Goal: Task Accomplishment & Management: Manage account settings

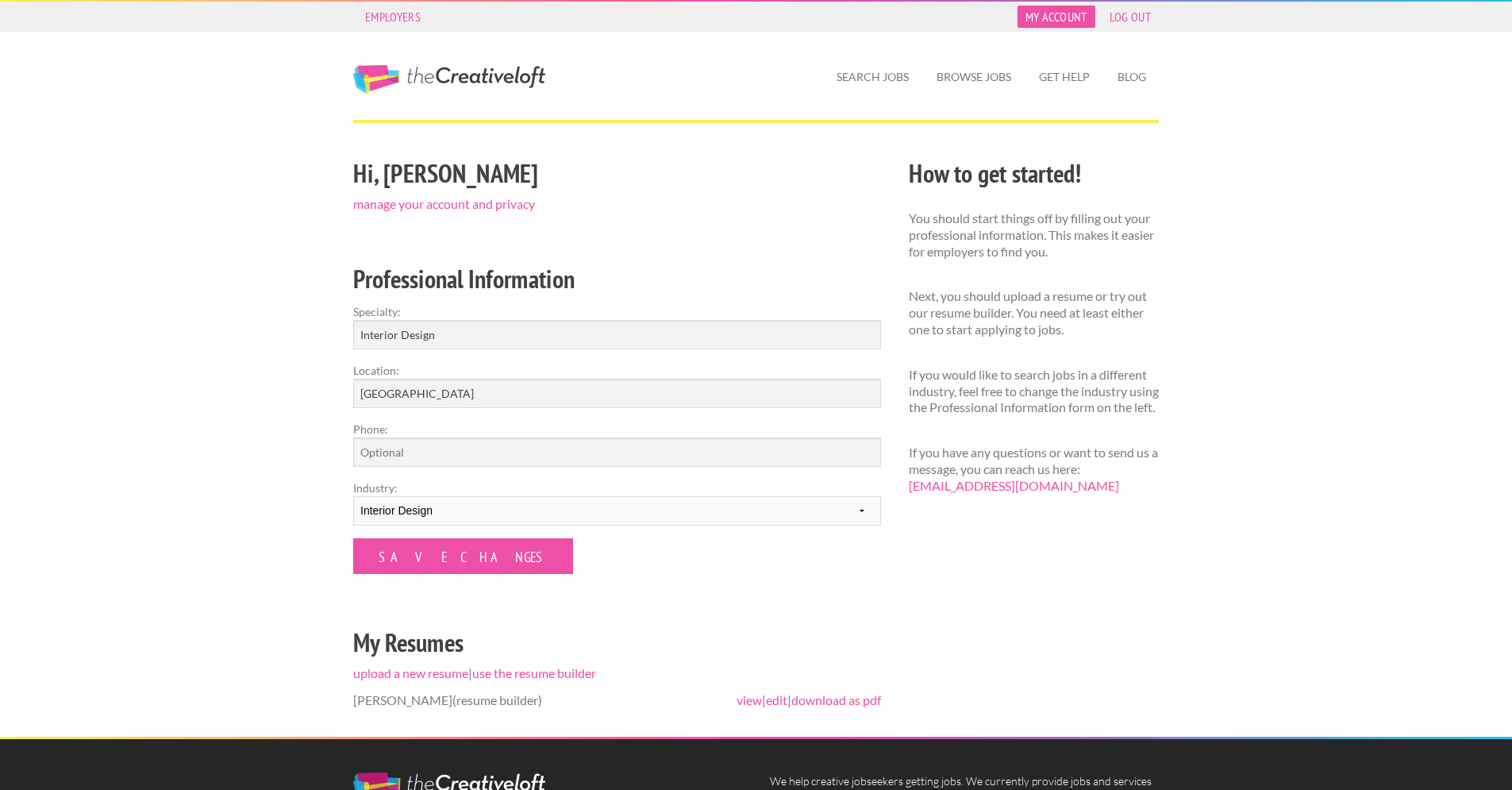
click at [1072, 12] on link "My Account" at bounding box center [1056, 17] width 77 height 22
click at [1086, 21] on link "My Account" at bounding box center [1056, 17] width 77 height 22
click at [476, 206] on link "manage your account and privacy" at bounding box center [444, 203] width 182 height 15
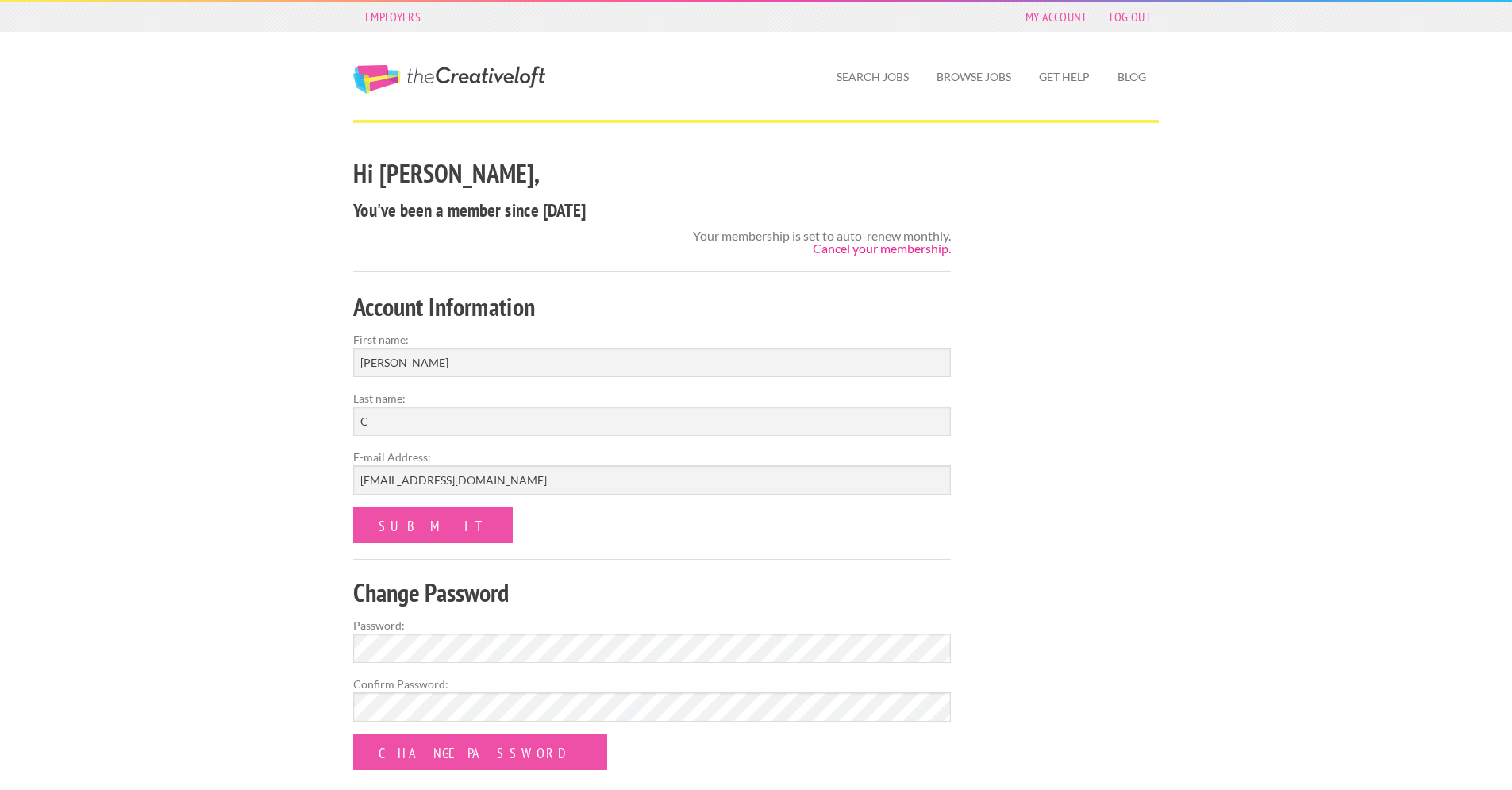
click at [908, 254] on link "Cancel your membership." at bounding box center [881, 248] width 138 height 15
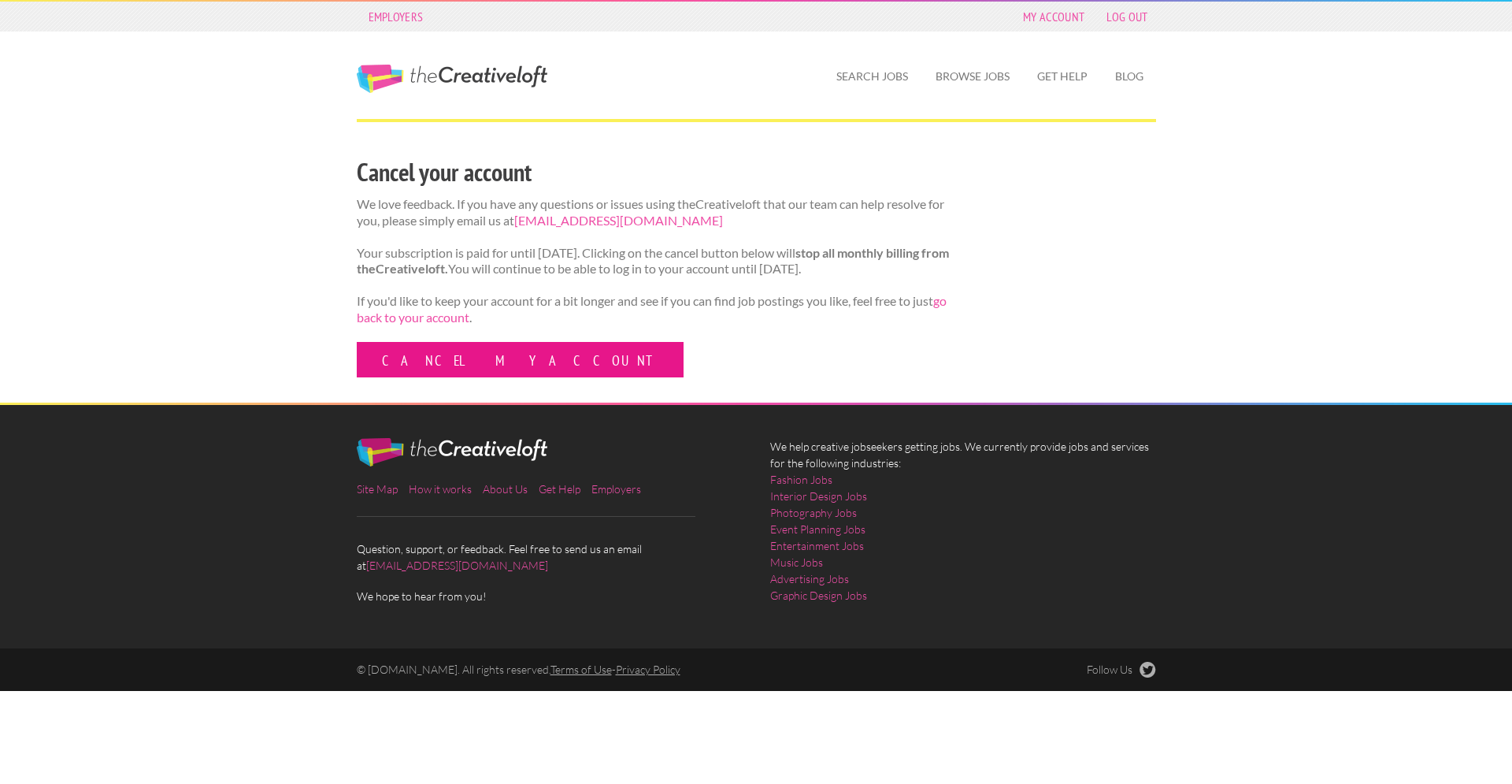
click at [470, 378] on link "Cancel my account" at bounding box center [519, 359] width 327 height 35
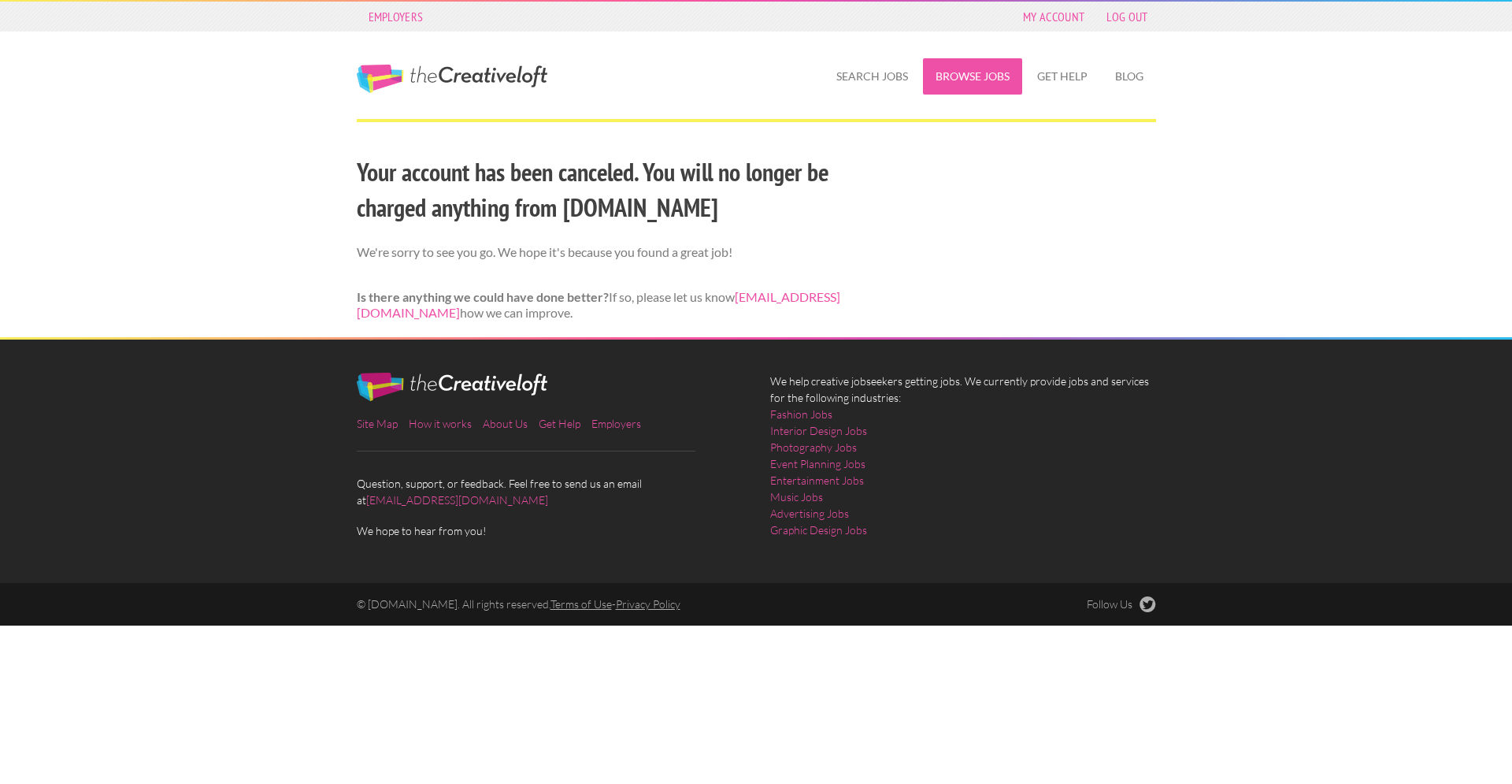
click at [968, 75] on link "Browse Jobs" at bounding box center [972, 76] width 99 height 36
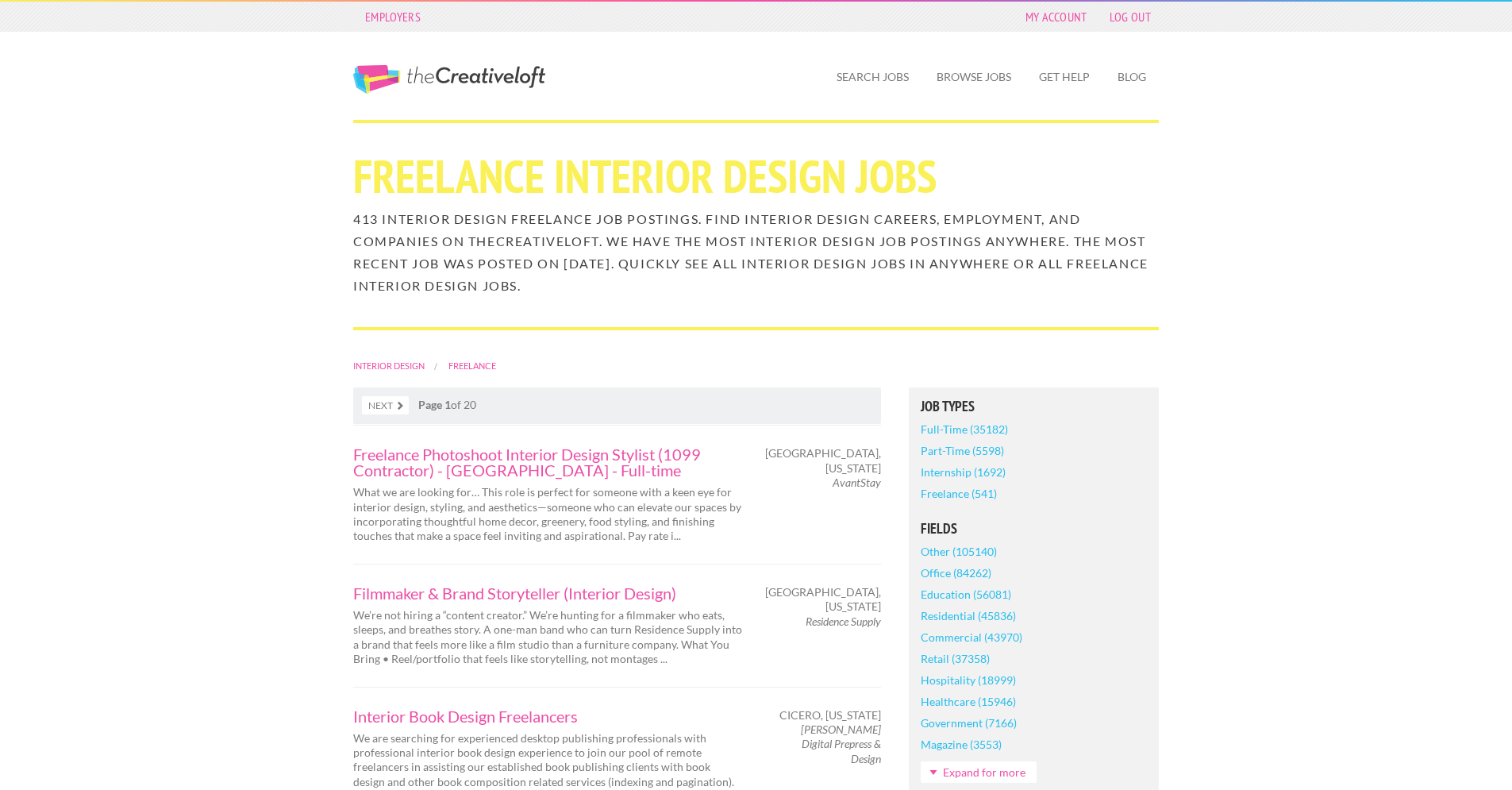
click at [766, 408] on nav "Next Page 1 of 20" at bounding box center [617, 405] width 528 height 36
click at [991, 473] on link "Internship (1692)" at bounding box center [963, 471] width 85 height 21
click at [853, 71] on link "Search Jobs" at bounding box center [872, 76] width 98 height 36
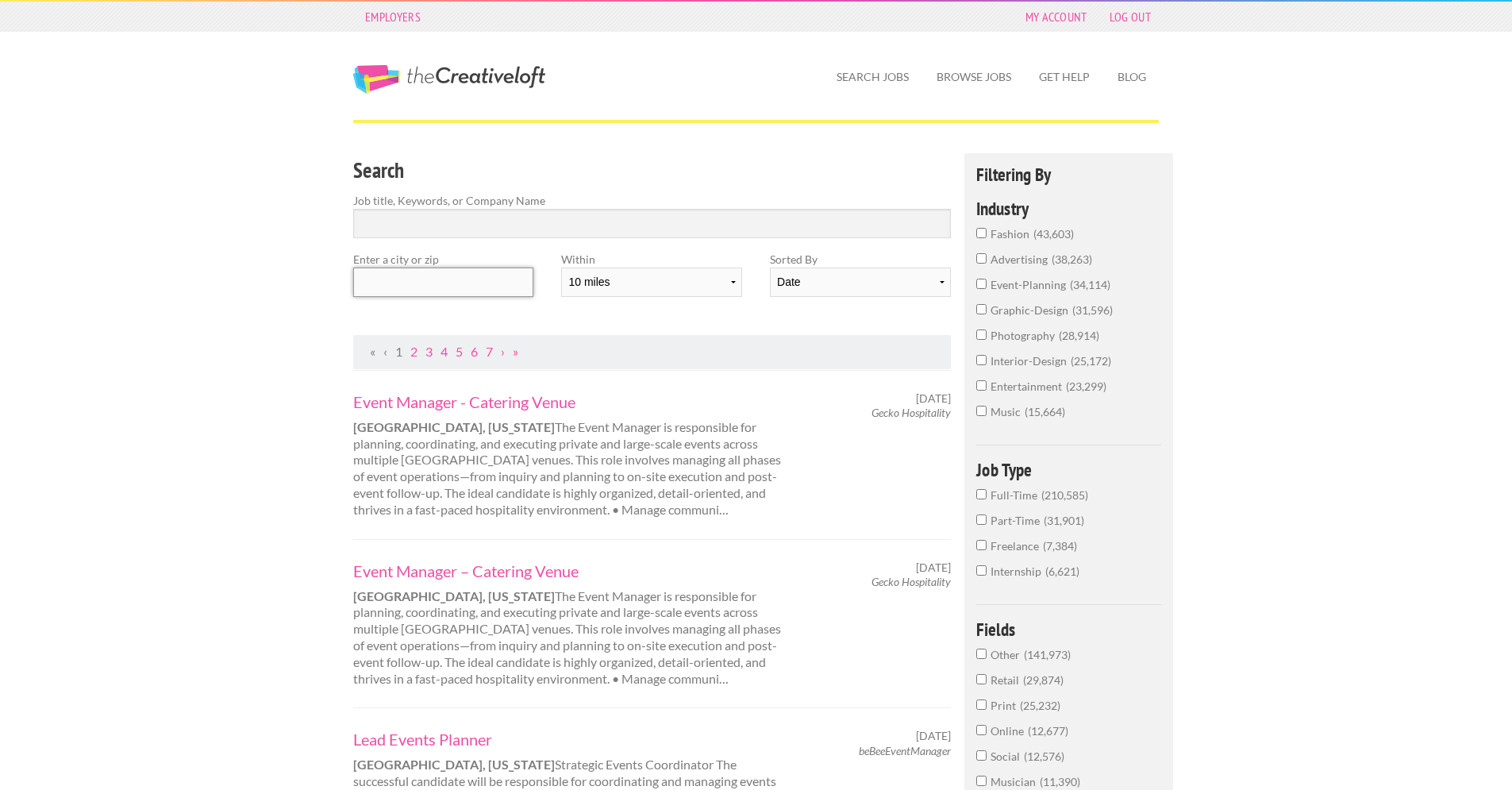
click at [497, 290] on input "text" at bounding box center [443, 282] width 180 height 29
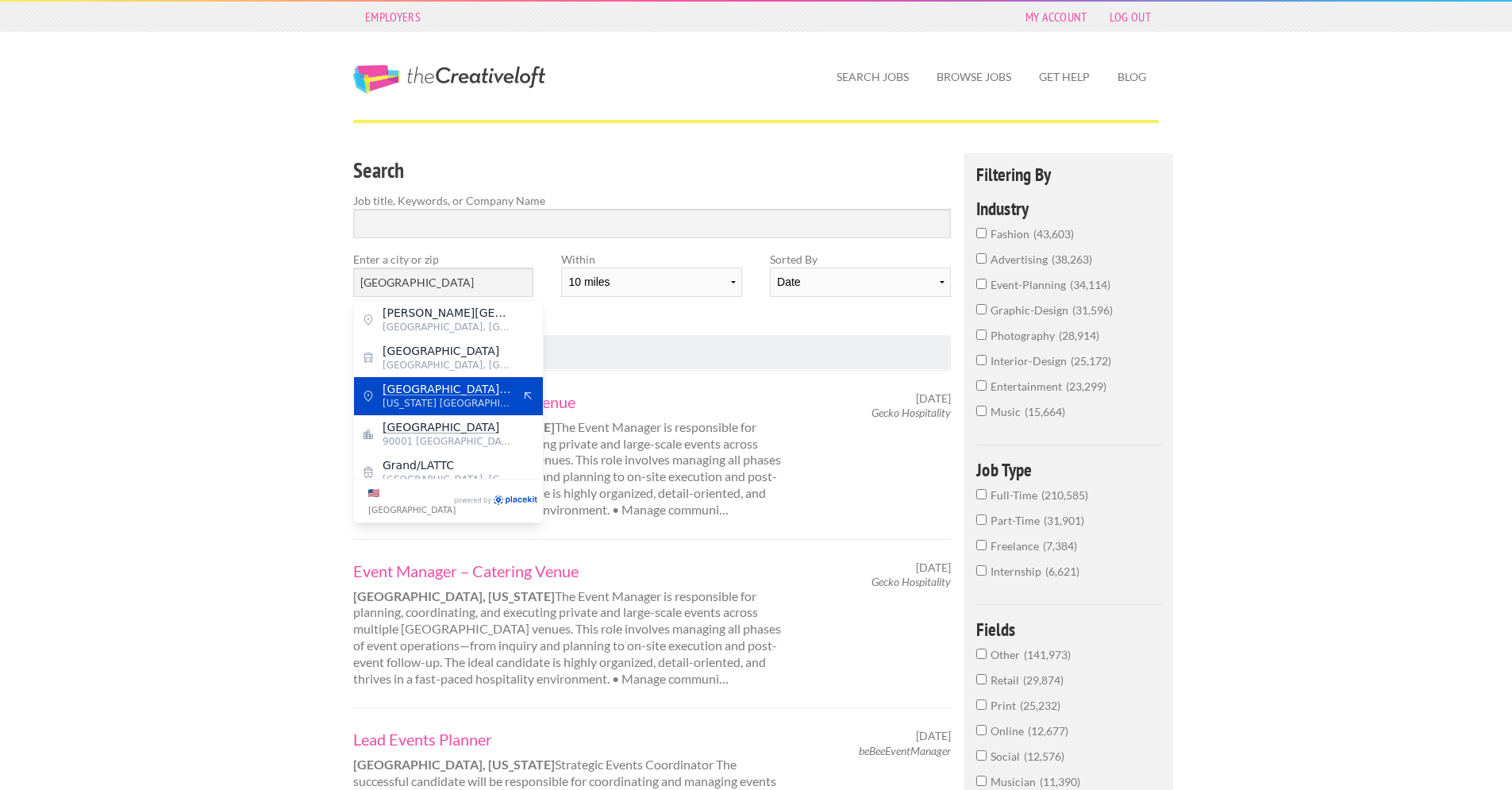
click at [418, 377] on div "Los Angeles County California United States of America" at bounding box center [448, 395] width 188 height 38
type input "Los Angeles County"
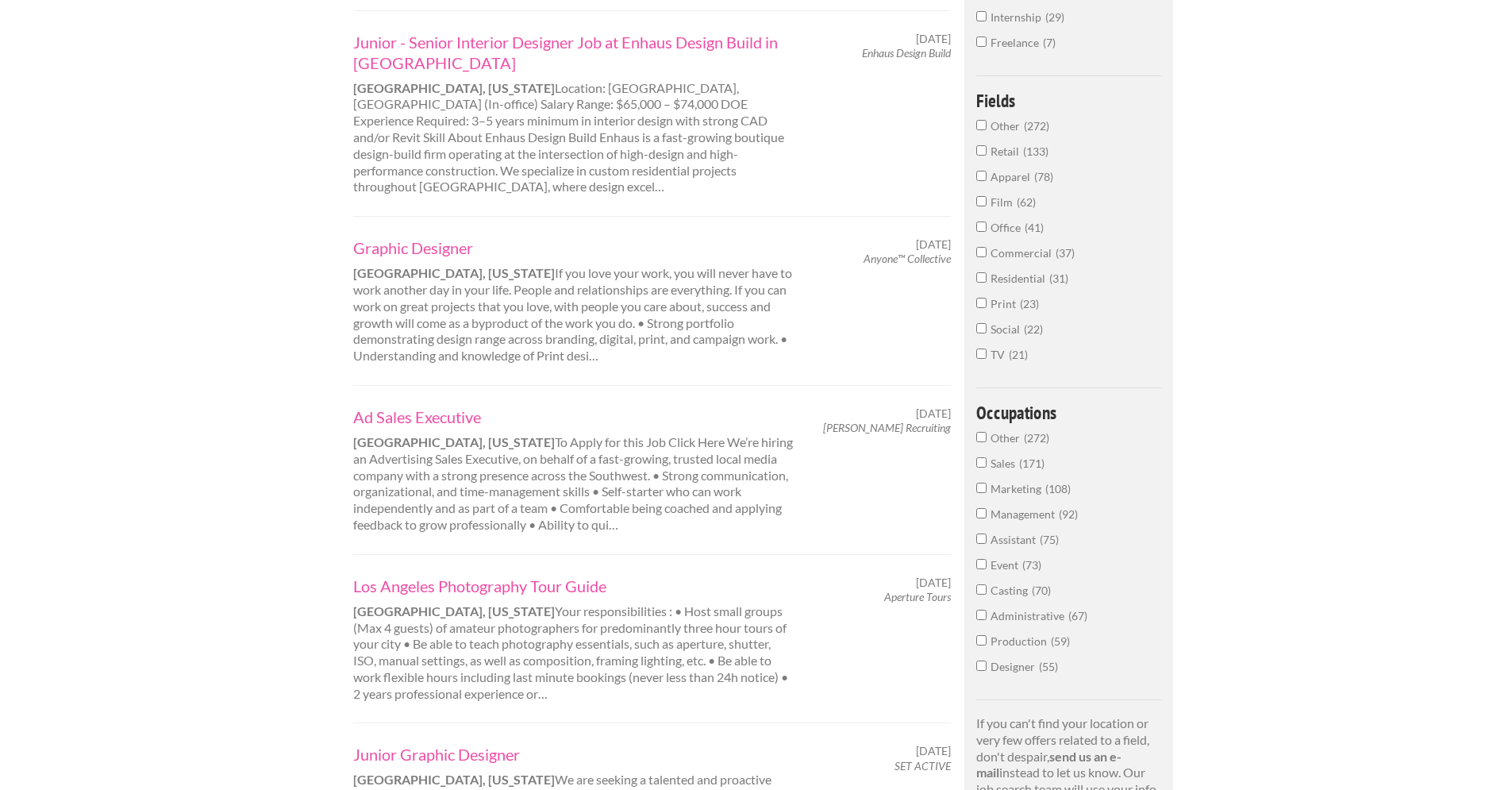
scroll to position [538, 0]
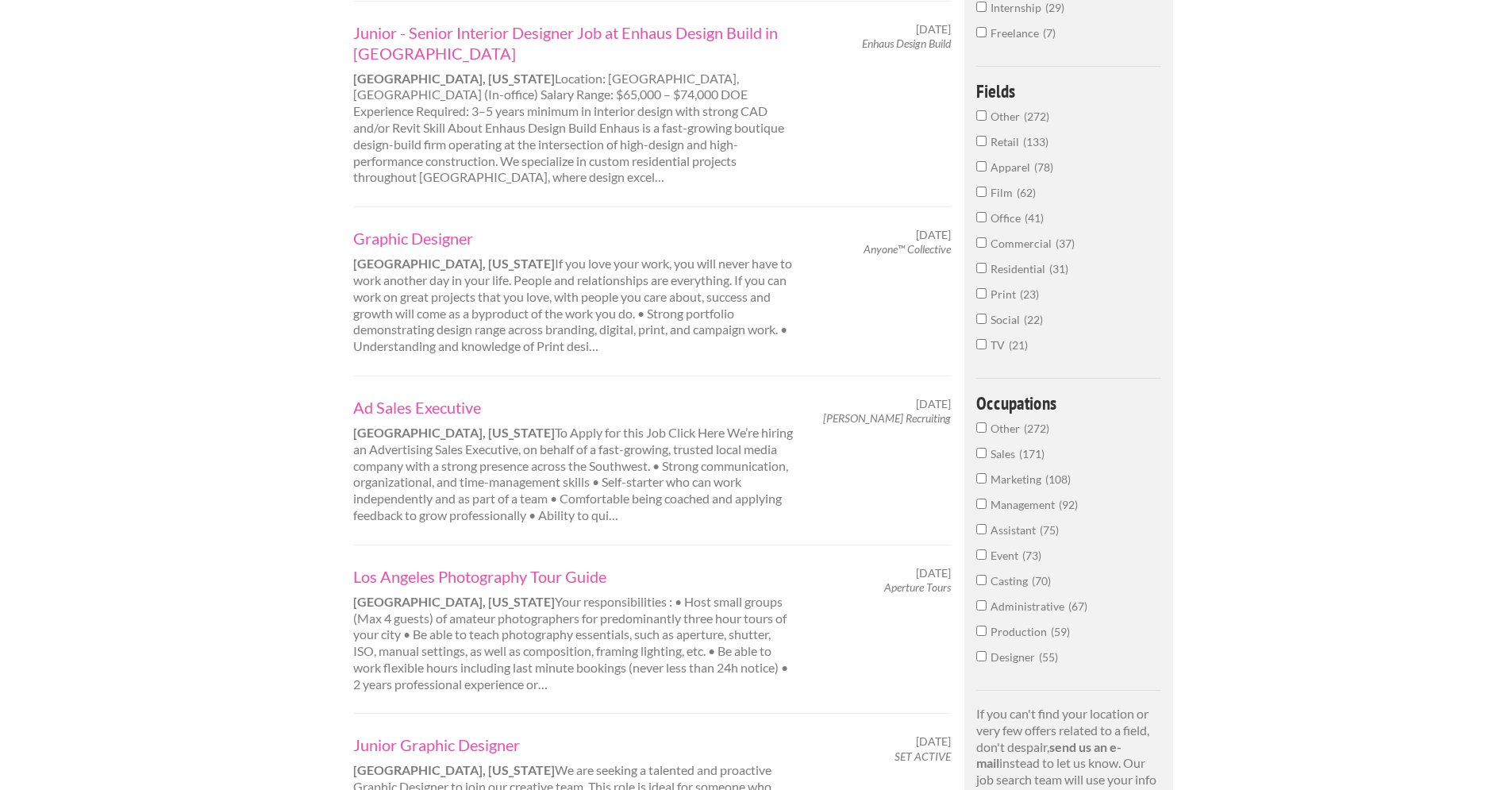
click at [978, 37] on label "Freelance 7" at bounding box center [1068, 36] width 185 height 25
click at [978, 37] on input "Freelance 7" at bounding box center [980, 32] width 10 height 10
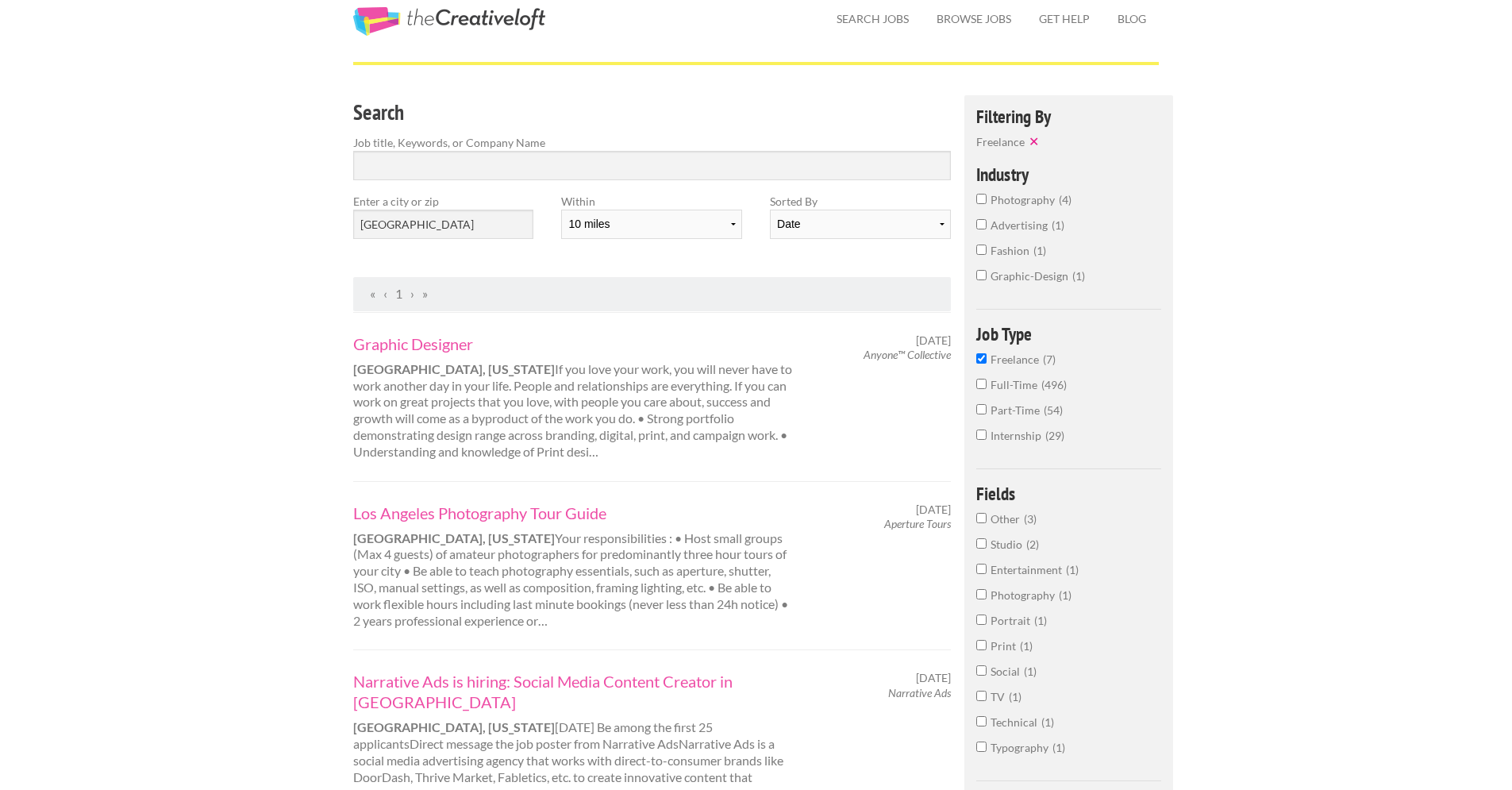
scroll to position [56, 0]
click at [981, 362] on input "Freelance 7" at bounding box center [980, 359] width 10 height 10
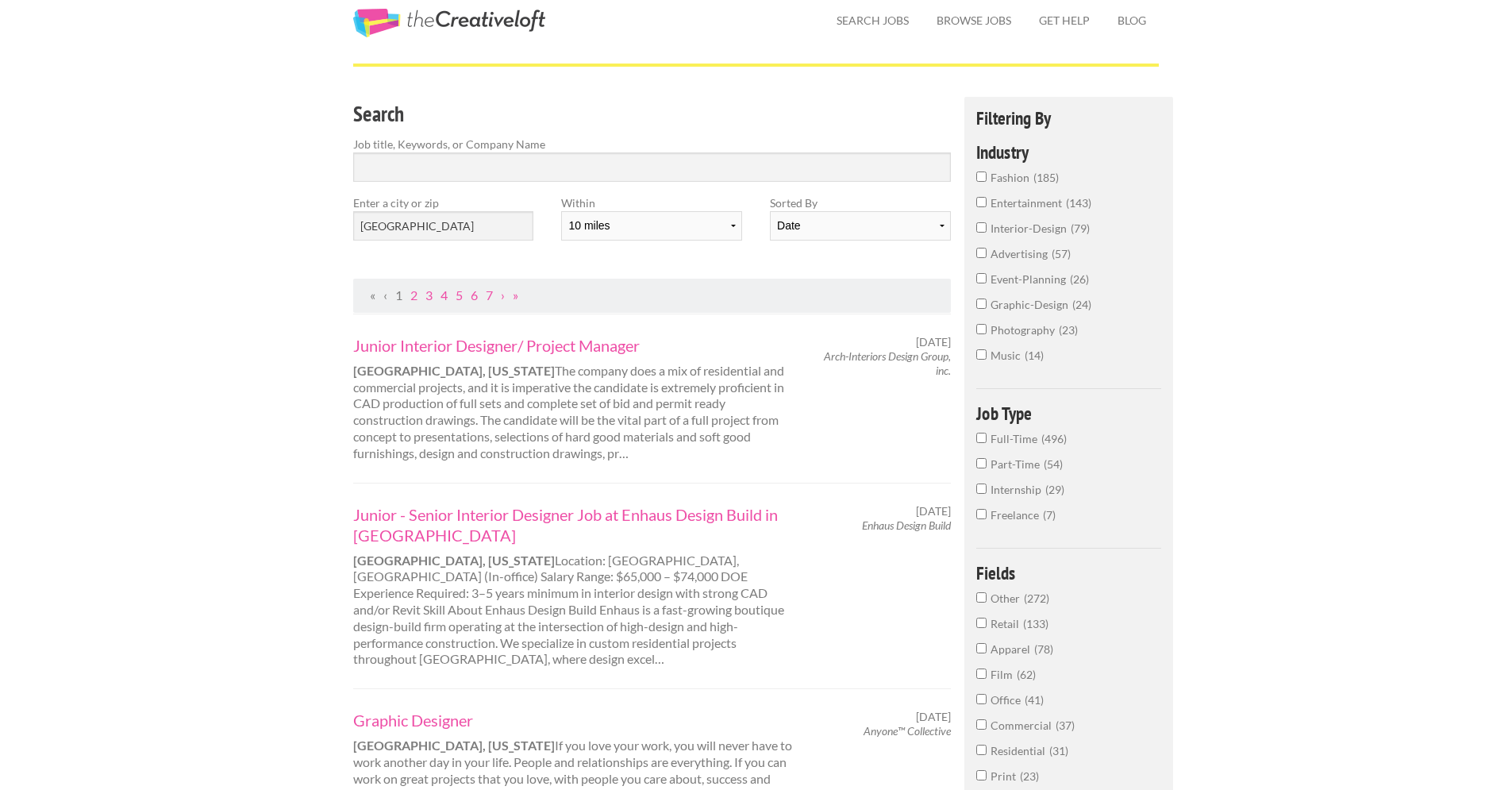
click at [981, 464] on input "Part-Time 54" at bounding box center [980, 463] width 10 height 10
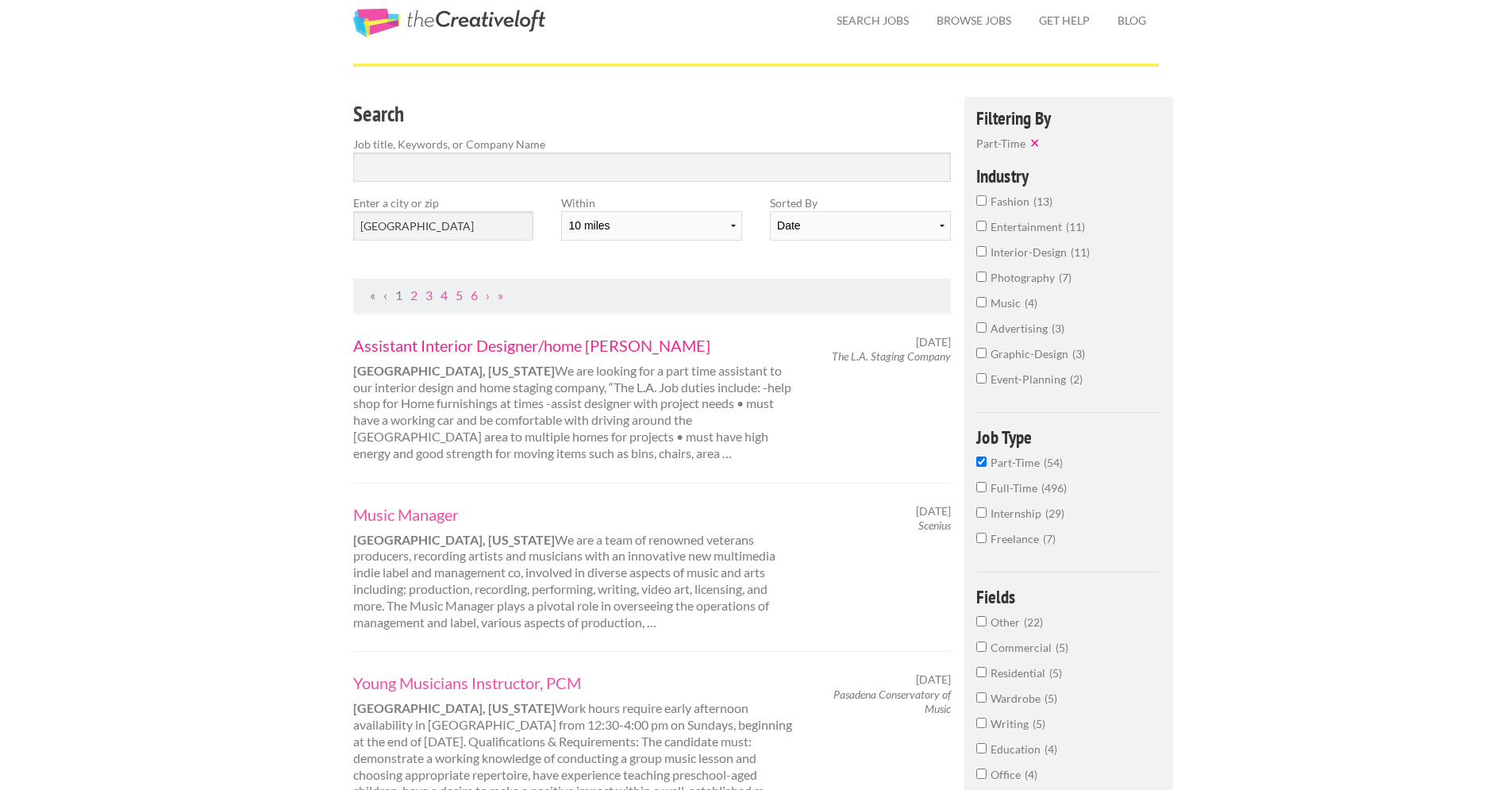
click at [621, 347] on link "Assistant Interior Designer/home [PERSON_NAME]" at bounding box center [574, 345] width 441 height 21
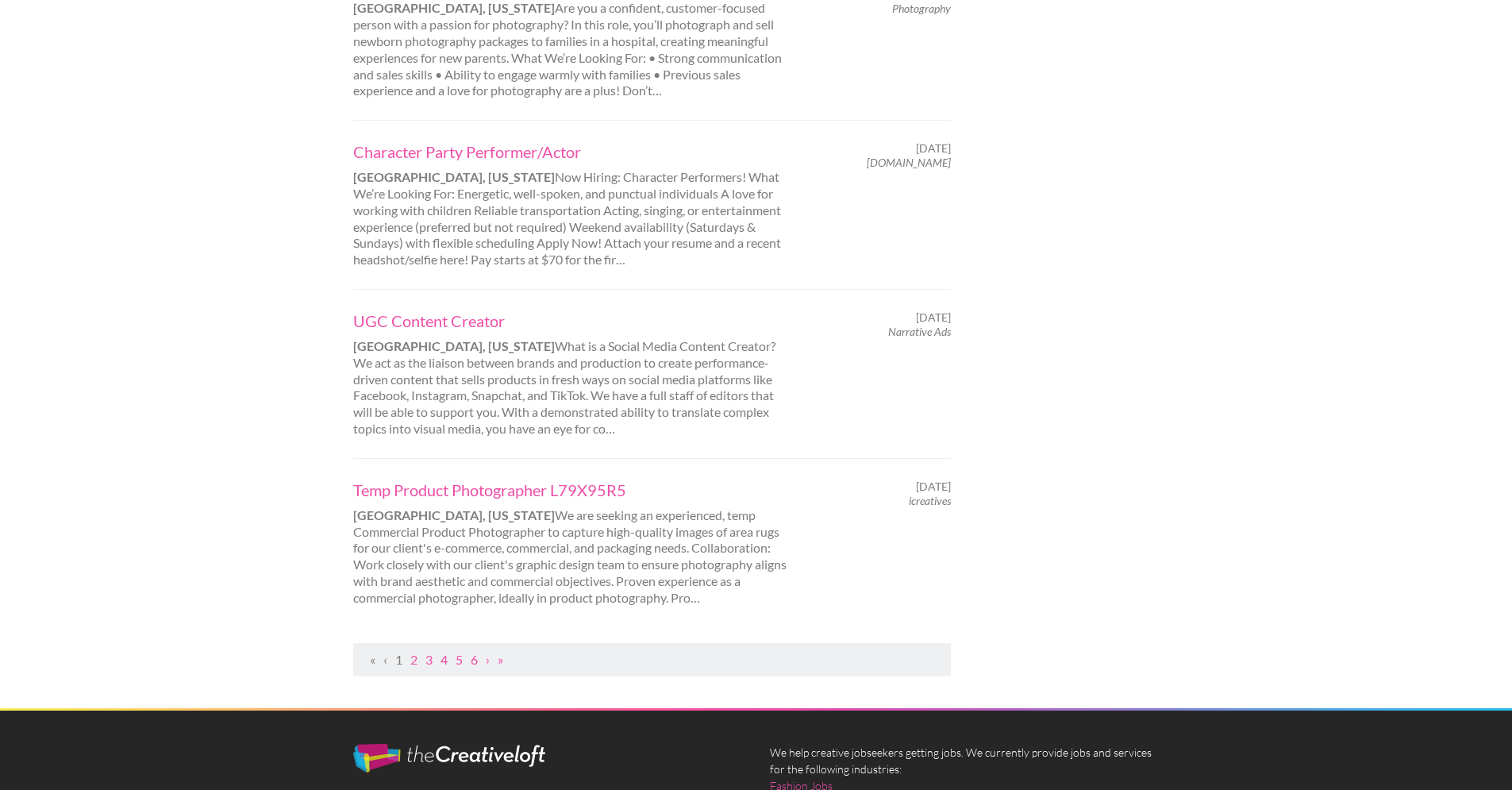
scroll to position [1457, 0]
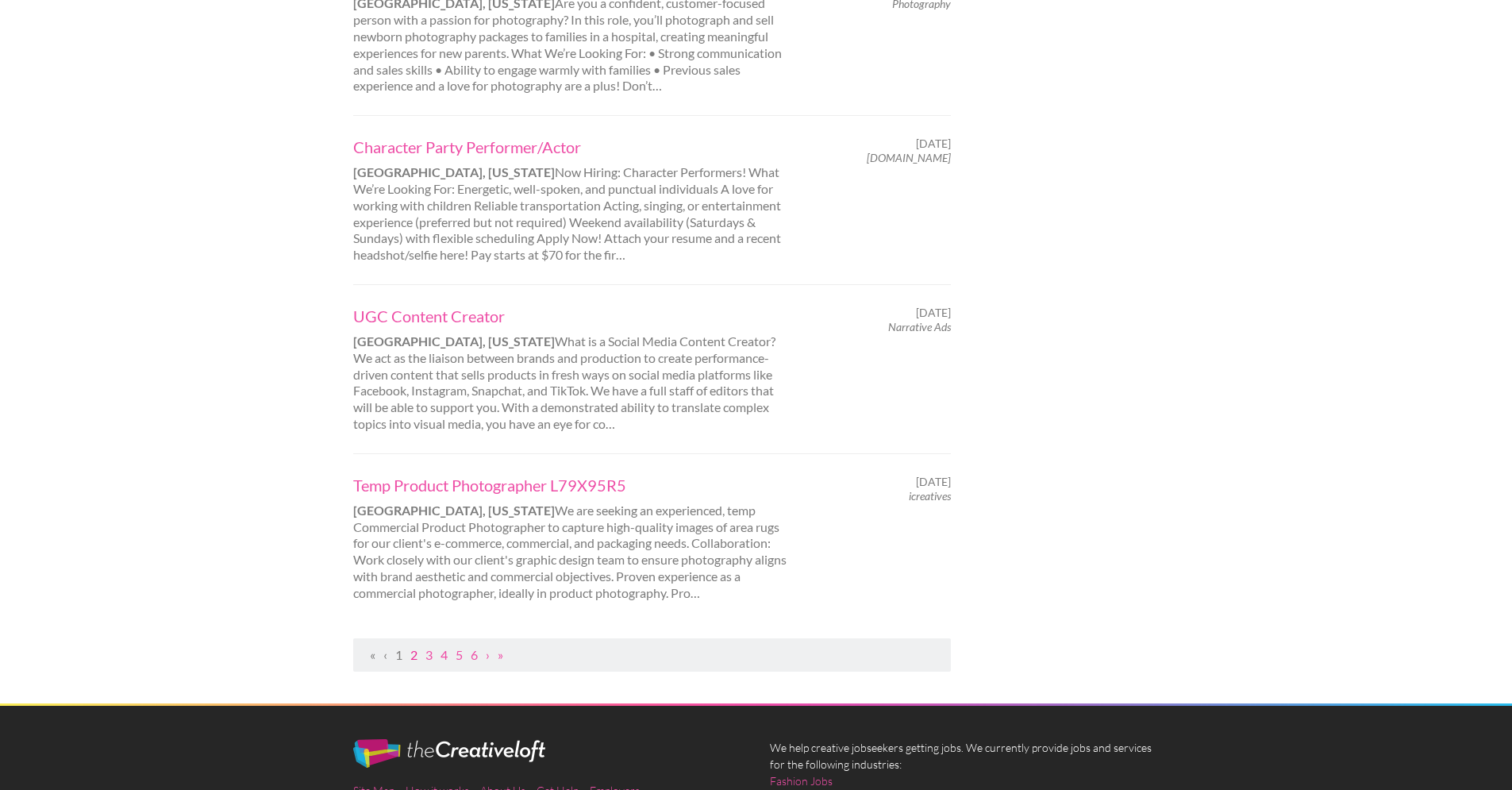
click at [412, 659] on link "2" at bounding box center [414, 654] width 7 height 15
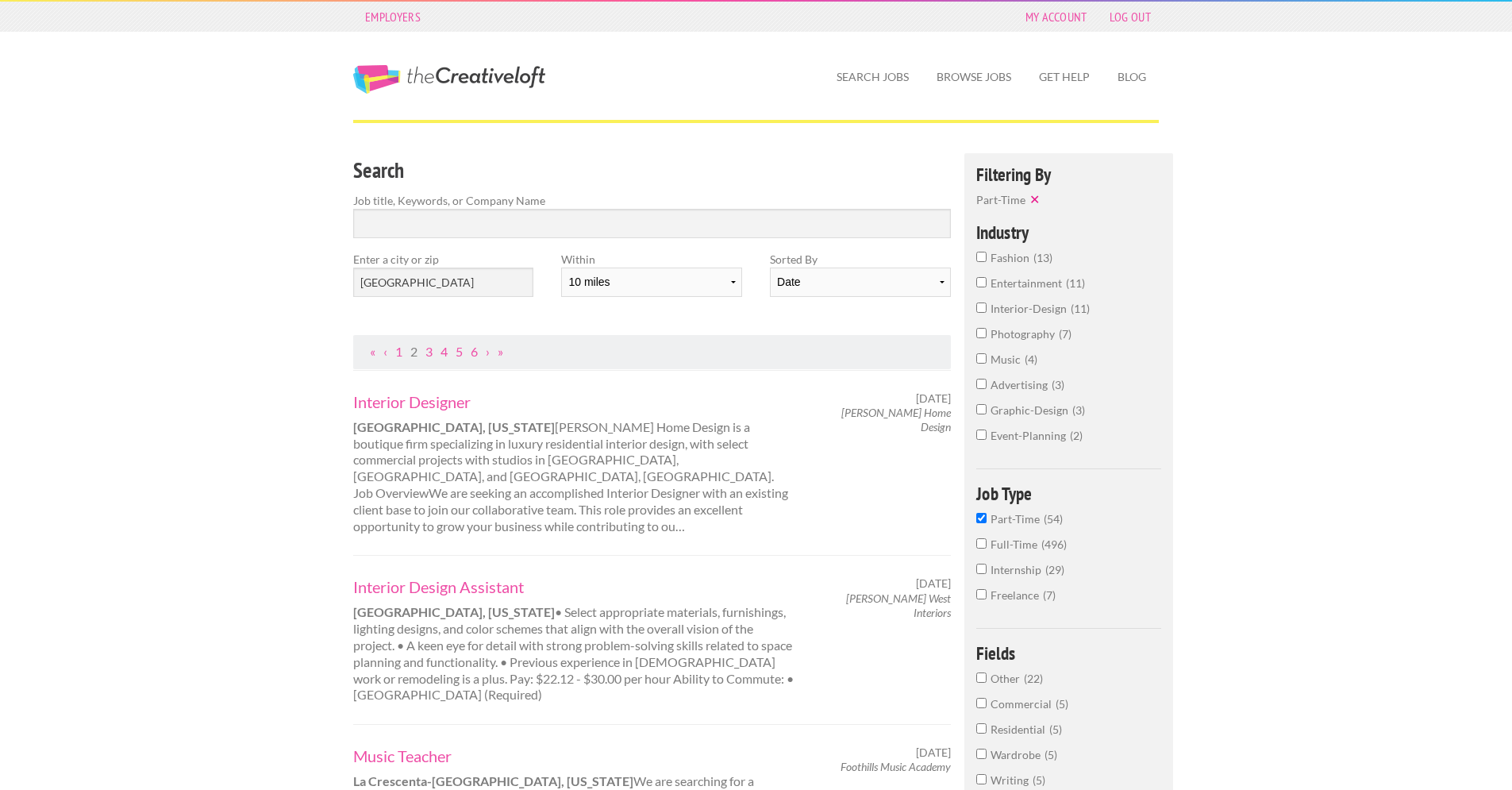
drag, startPoint x: 1523, startPoint y: 226, endPoint x: 1465, endPoint y: 19, distance: 215.0
click at [1465, 19] on html "Employers My Account Log Out The Creative Loft Search Jobs Browse Jobs Get Help…" at bounding box center [756, 395] width 1512 height 790
click at [494, 217] on input "Search" at bounding box center [652, 223] width 598 height 29
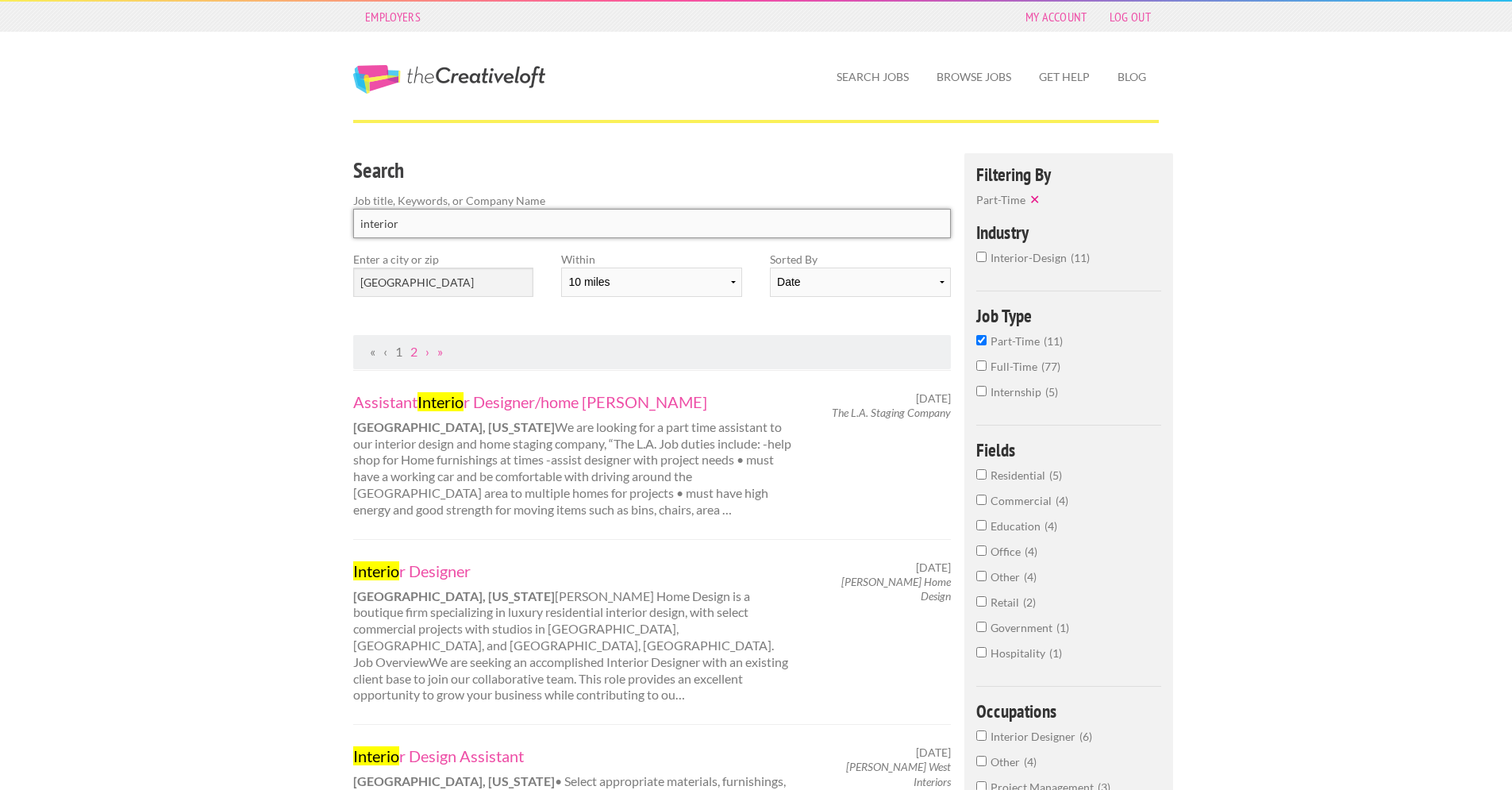
type input "interior"
click button "submit" at bounding box center [0, 0] width 0 height 0
click at [981, 345] on label "Part-Time 11" at bounding box center [1068, 344] width 185 height 25
click at [981, 345] on input "Part-Time 11" at bounding box center [980, 340] width 10 height 10
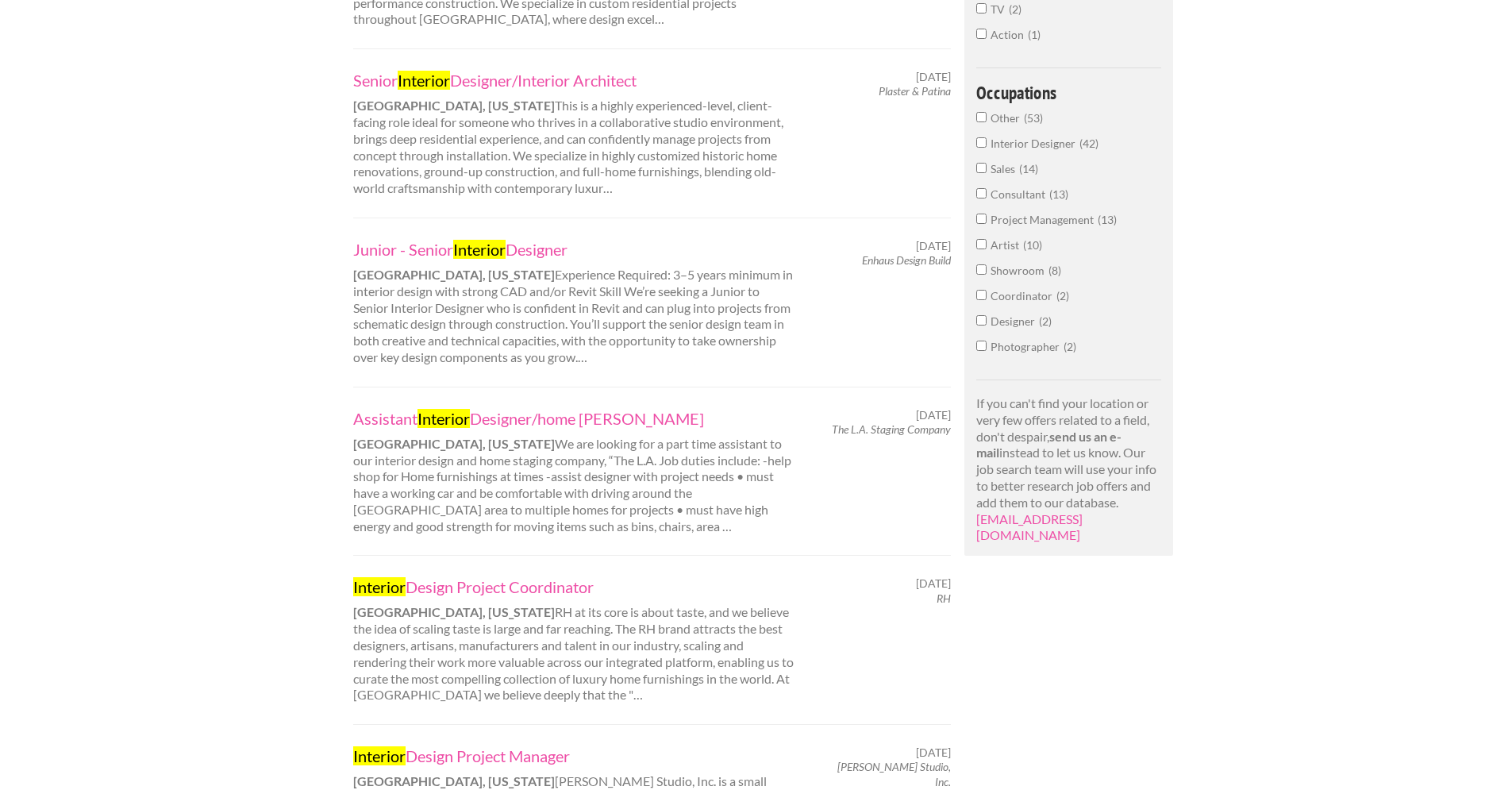
scroll to position [705, 0]
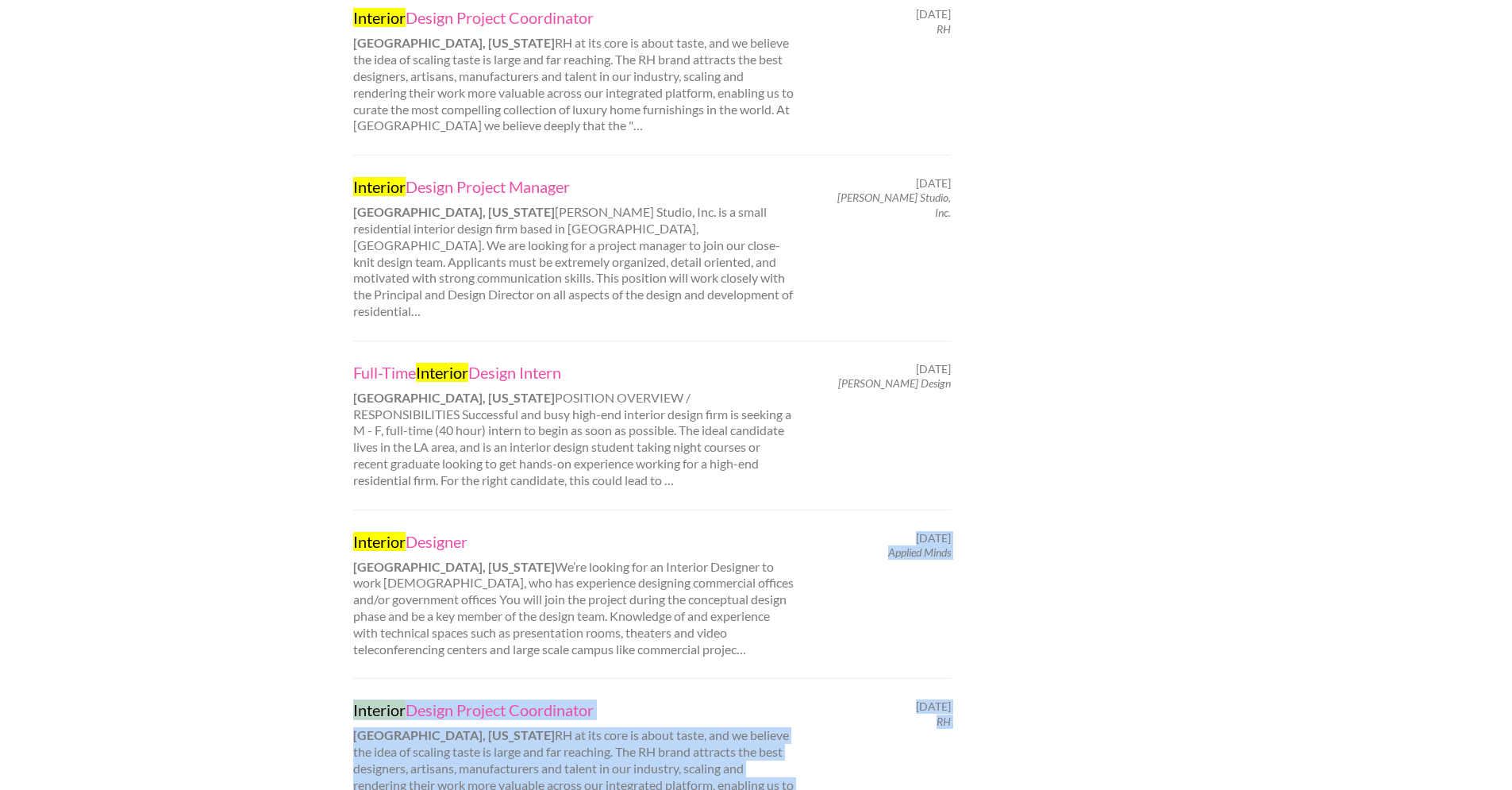
drag, startPoint x: 1523, startPoint y: 445, endPoint x: 1393, endPoint y: 644, distance: 237.7
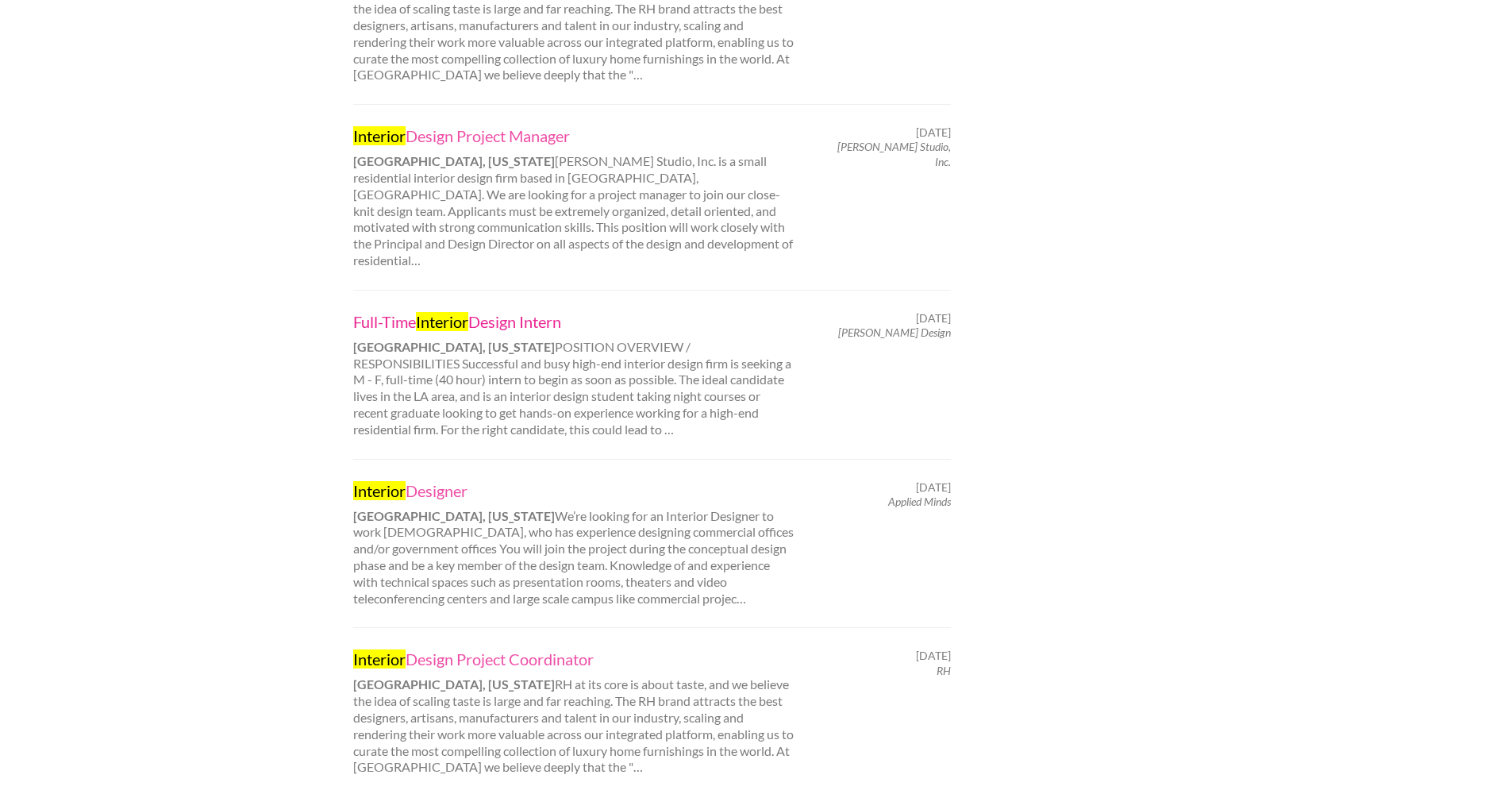
click at [486, 312] on link "Full-Time Interior Design Intern" at bounding box center [574, 322] width 441 height 21
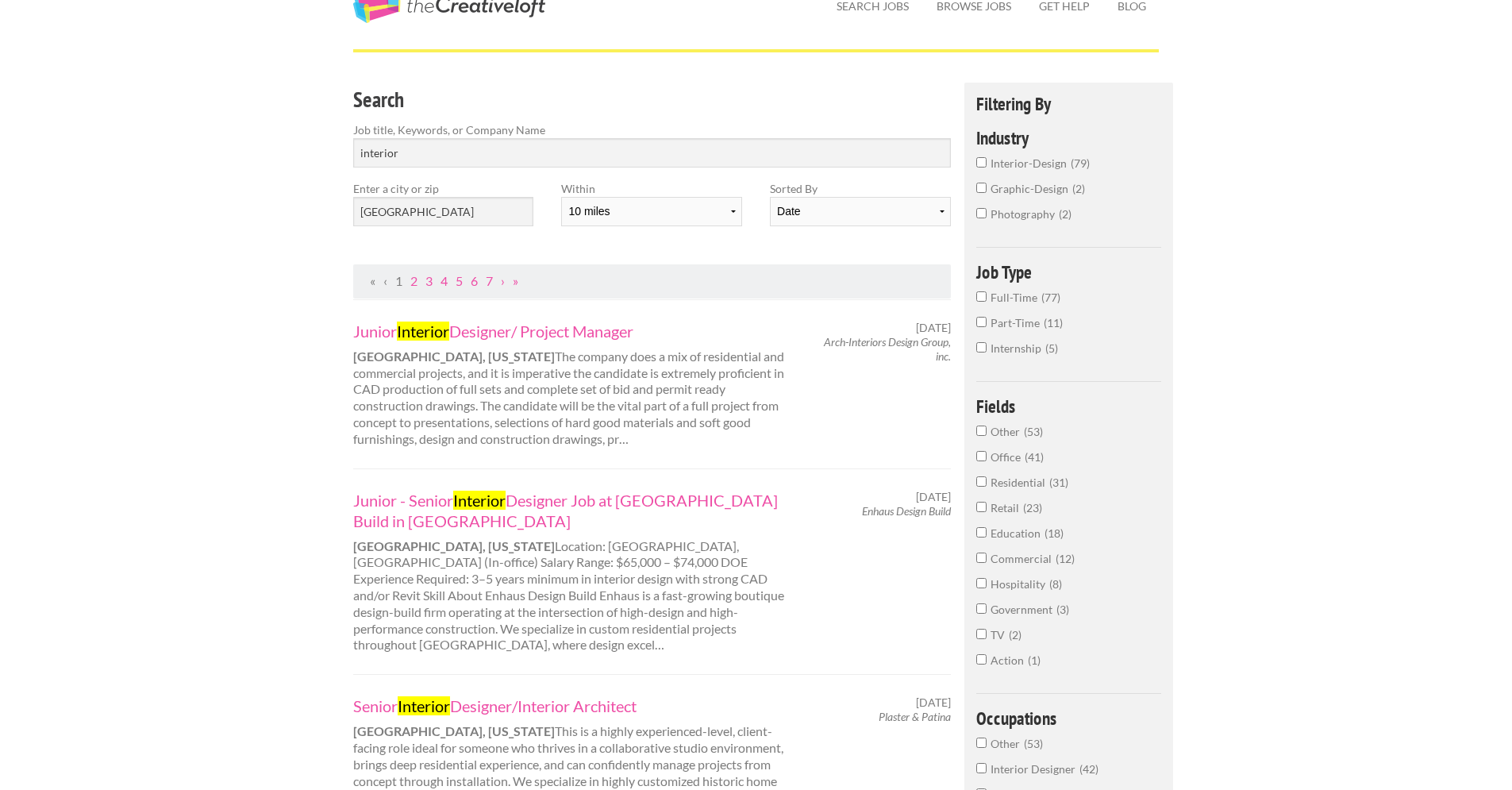
scroll to position [0, 0]
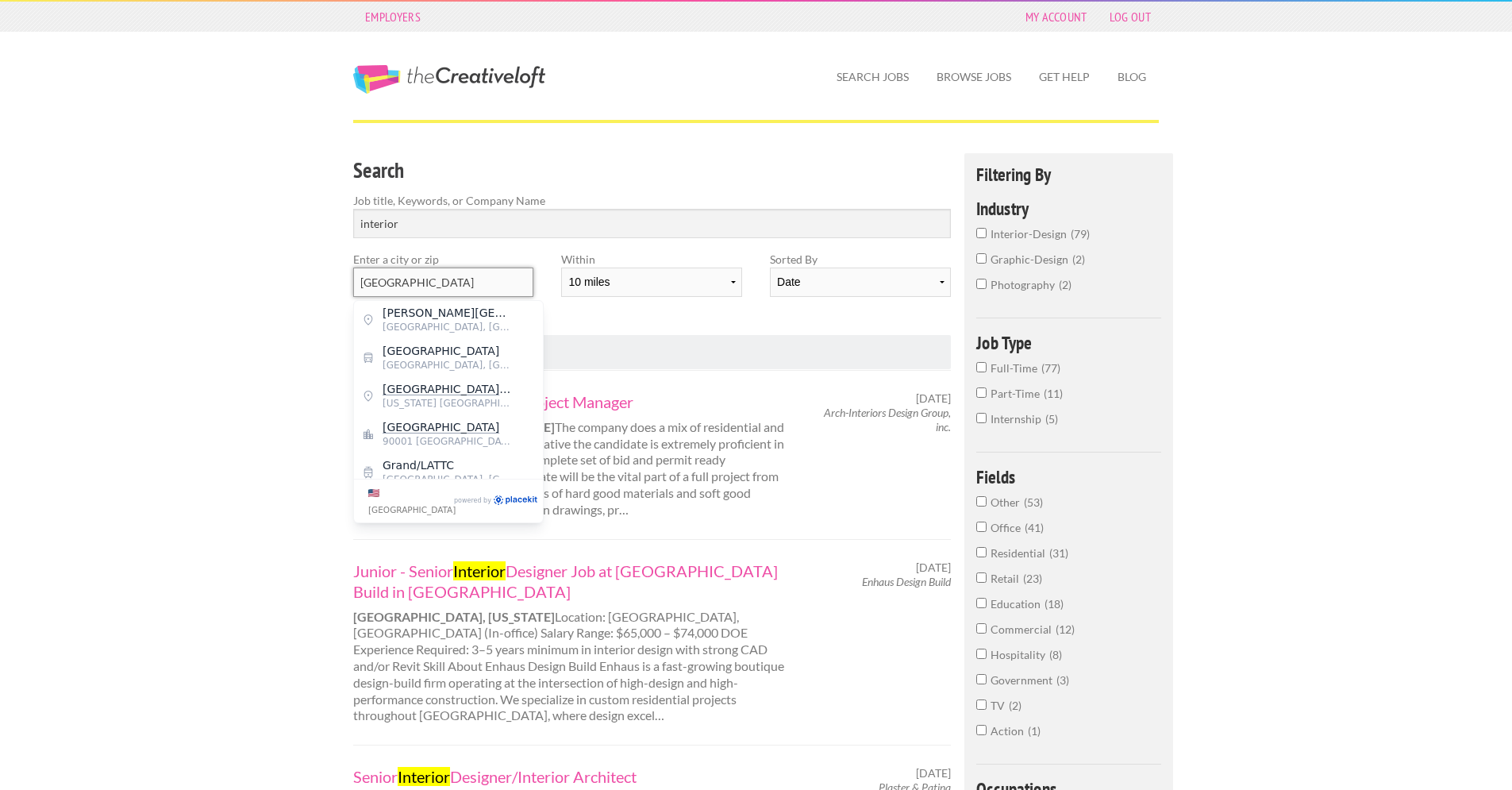
click at [510, 273] on input "[GEOGRAPHIC_DATA]" at bounding box center [443, 282] width 180 height 29
drag, startPoint x: 484, startPoint y: 284, endPoint x: 196, endPoint y: 283, distance: 288.0
click at [405, 323] on span "[US_STATE] [GEOGRAPHIC_DATA]" at bounding box center [448, 326] width 131 height 14
type input "Ventura County"
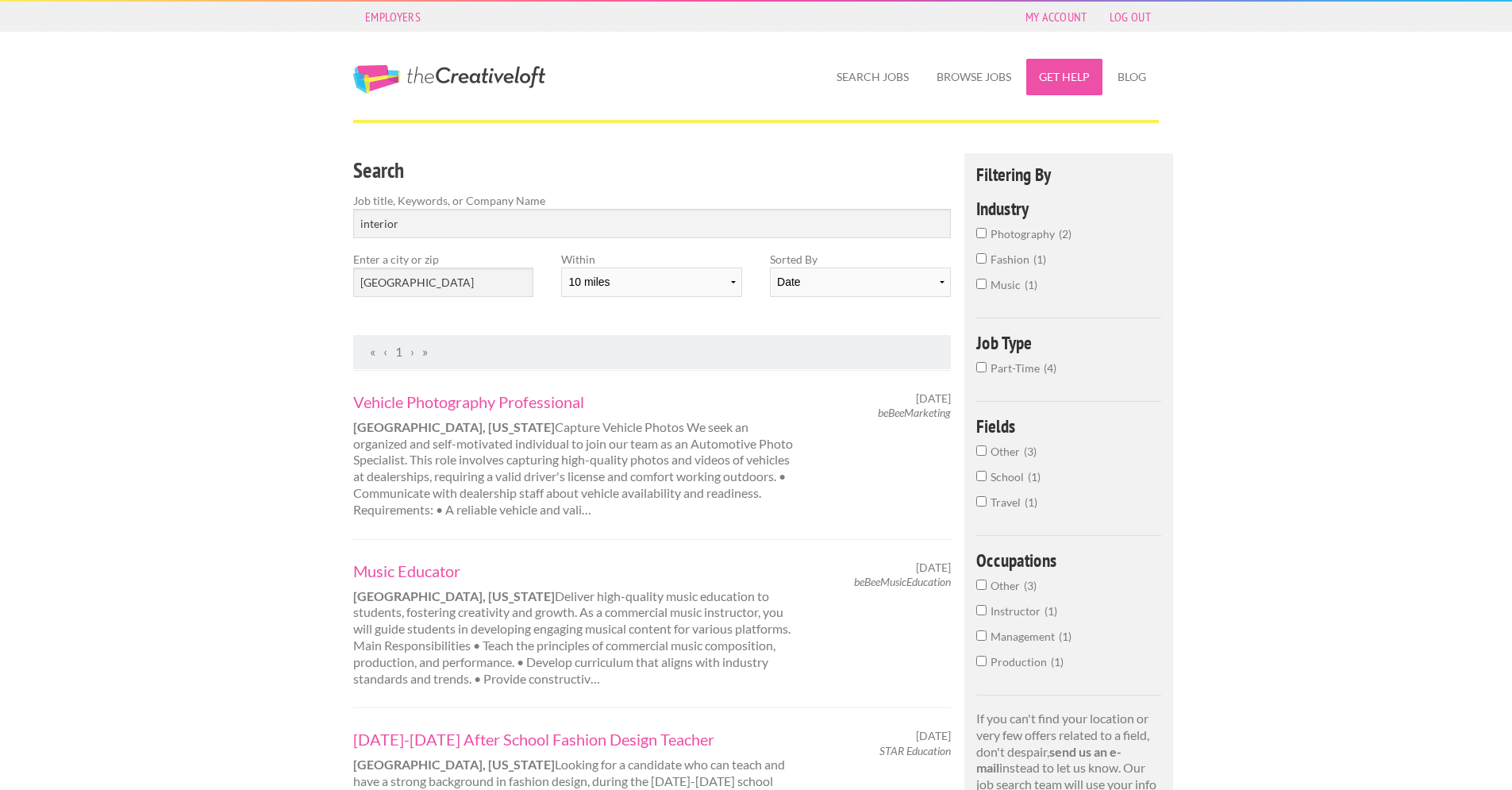
click at [1087, 86] on link "Get Help" at bounding box center [1064, 76] width 76 height 36
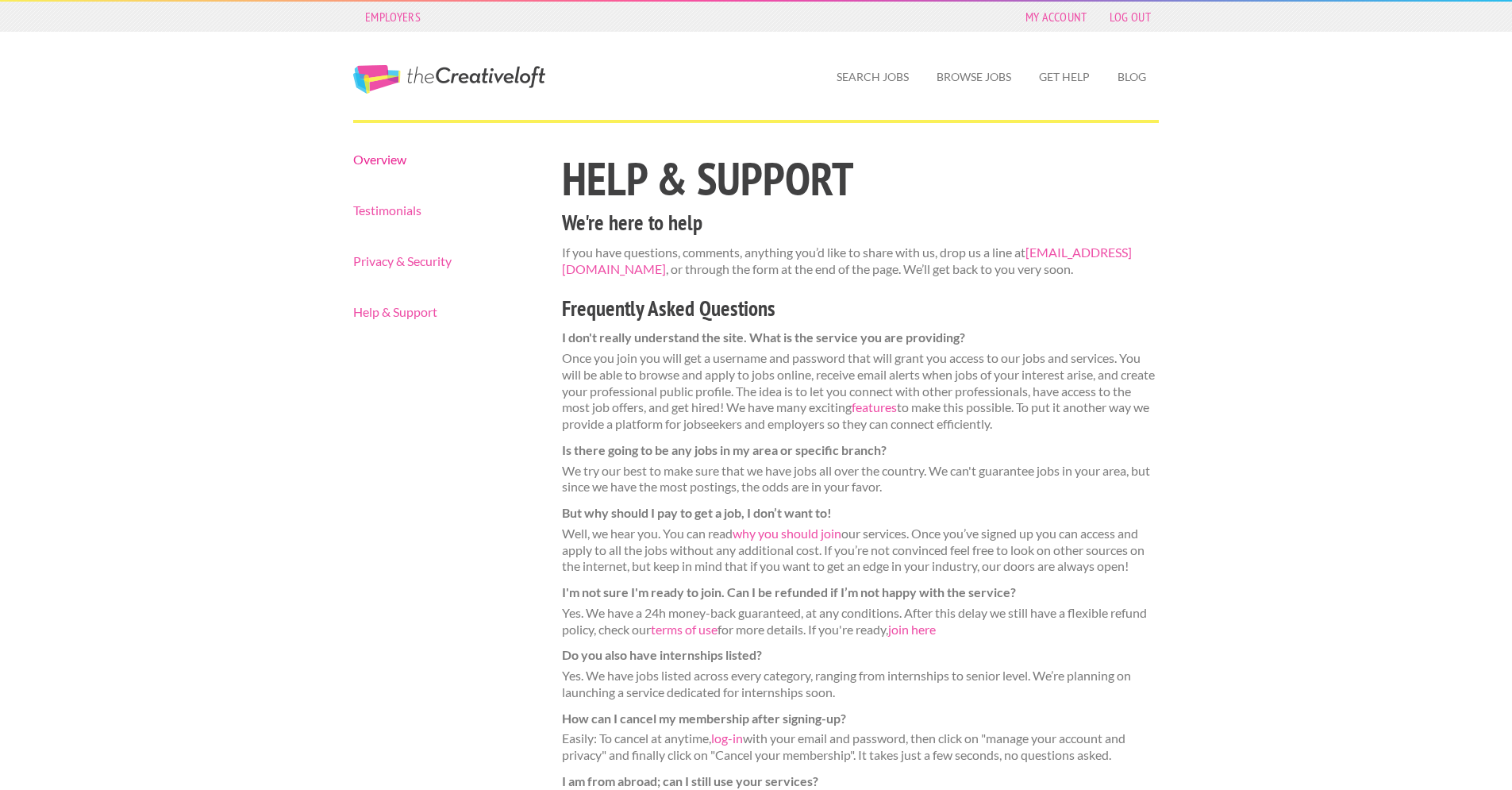
click at [385, 159] on link "Overview" at bounding box center [444, 159] width 181 height 13
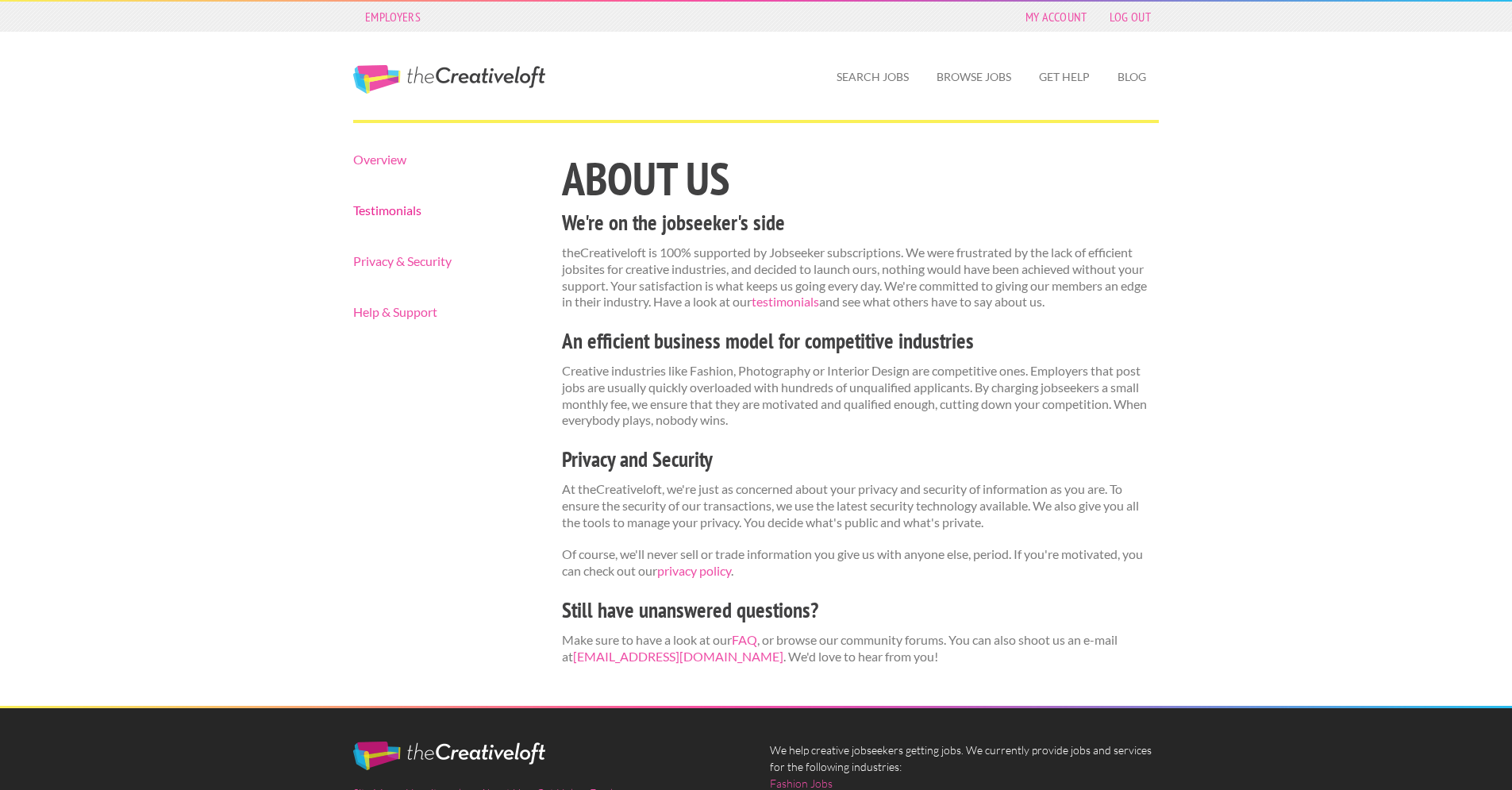
click at [381, 215] on link "Testimonials" at bounding box center [444, 211] width 181 height 13
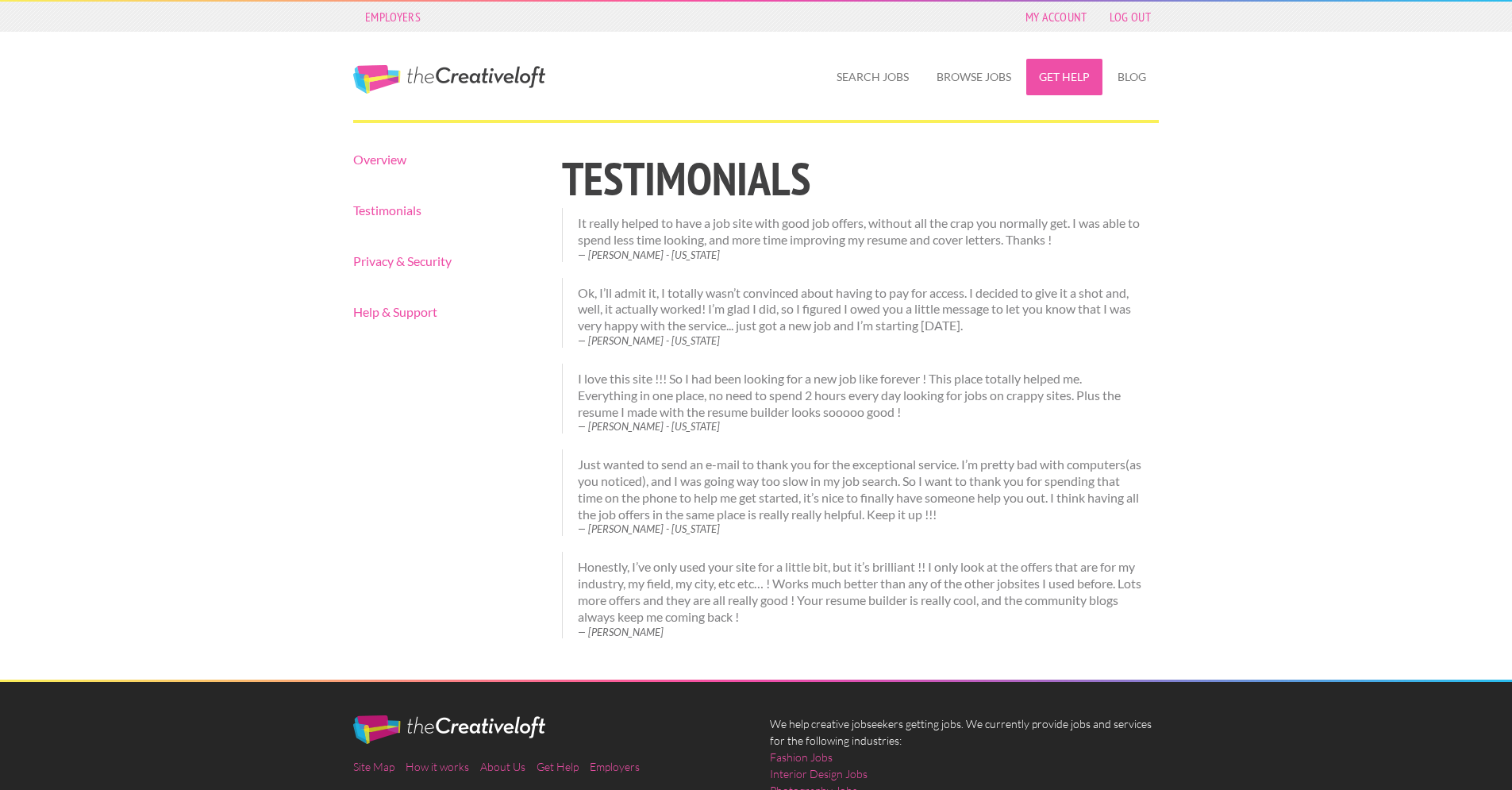
click at [1087, 80] on link "Get Help" at bounding box center [1064, 76] width 76 height 36
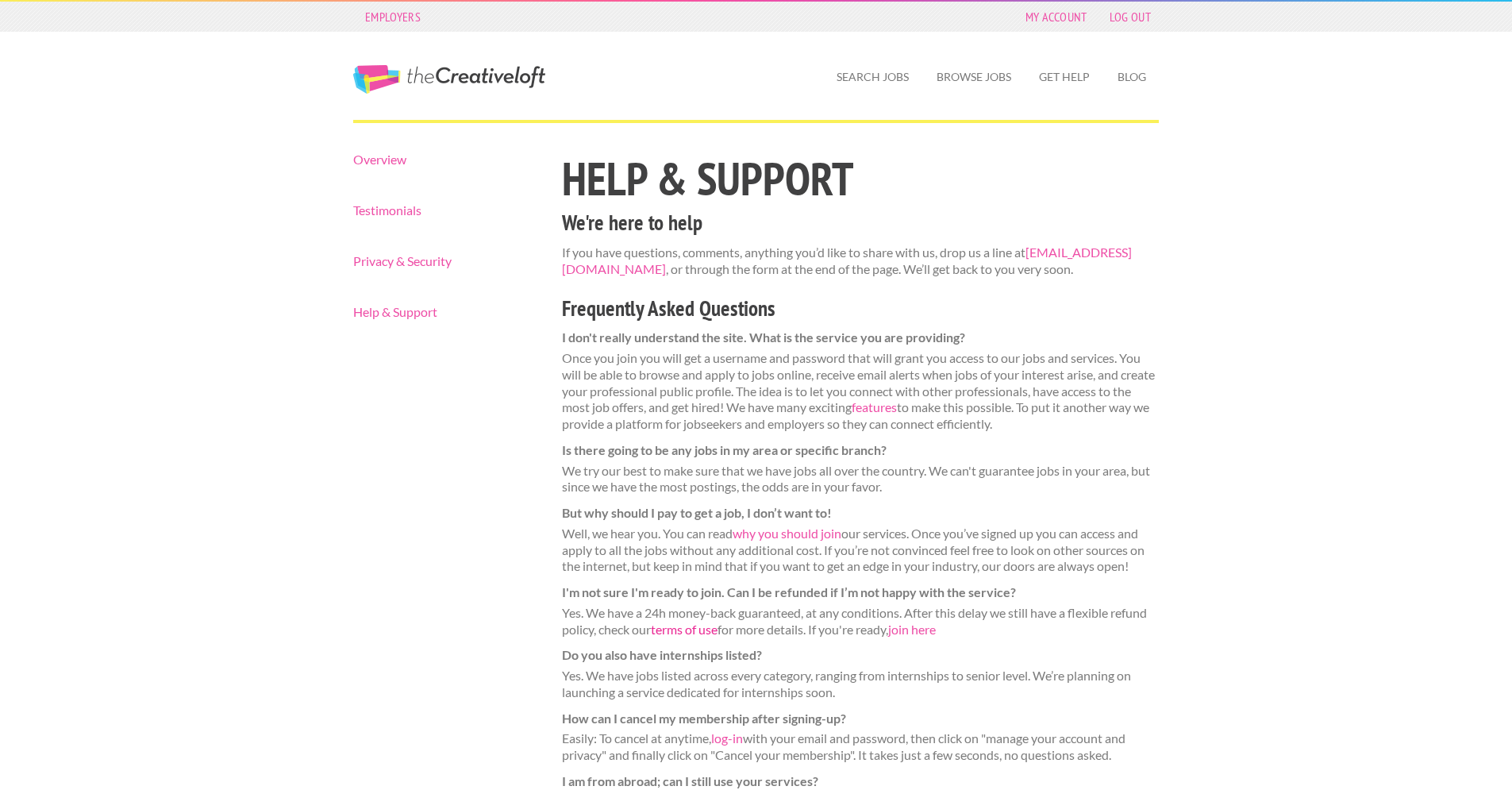
click at [712, 632] on link "terms of use" at bounding box center [684, 629] width 66 height 15
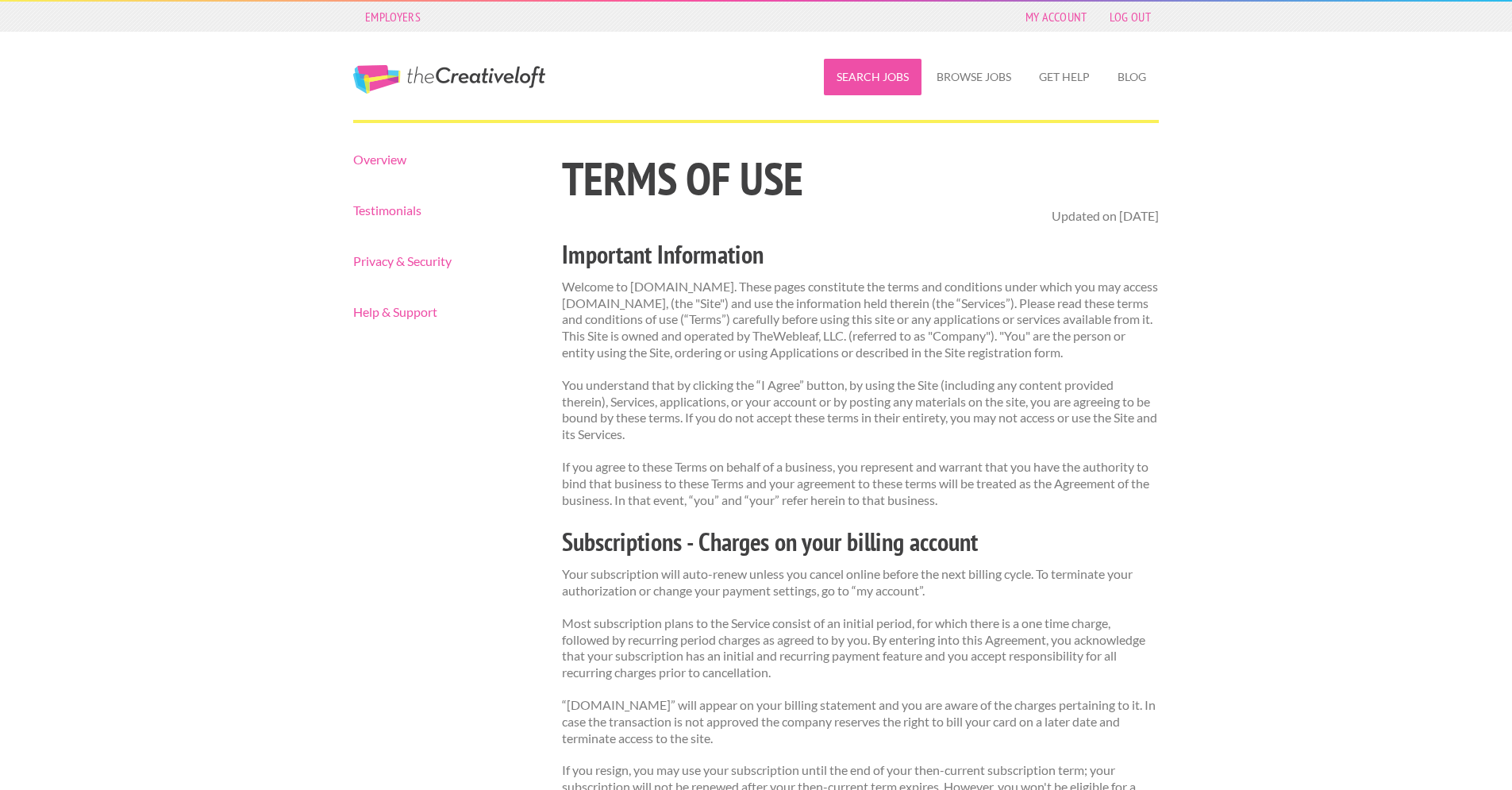
click at [896, 79] on link "Search Jobs" at bounding box center [872, 76] width 98 height 36
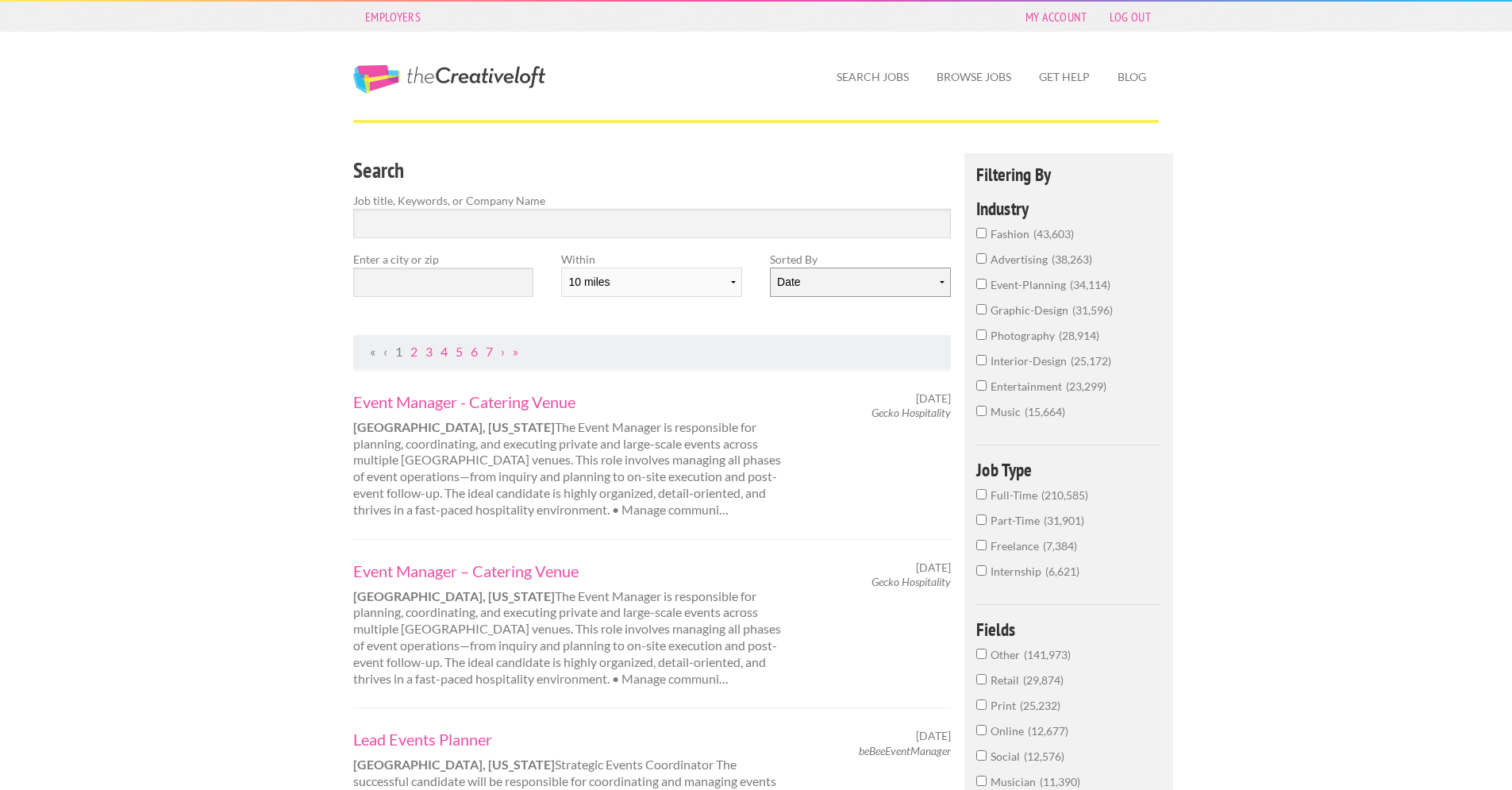
click at [816, 288] on select "Date Relevance" at bounding box center [859, 282] width 180 height 29
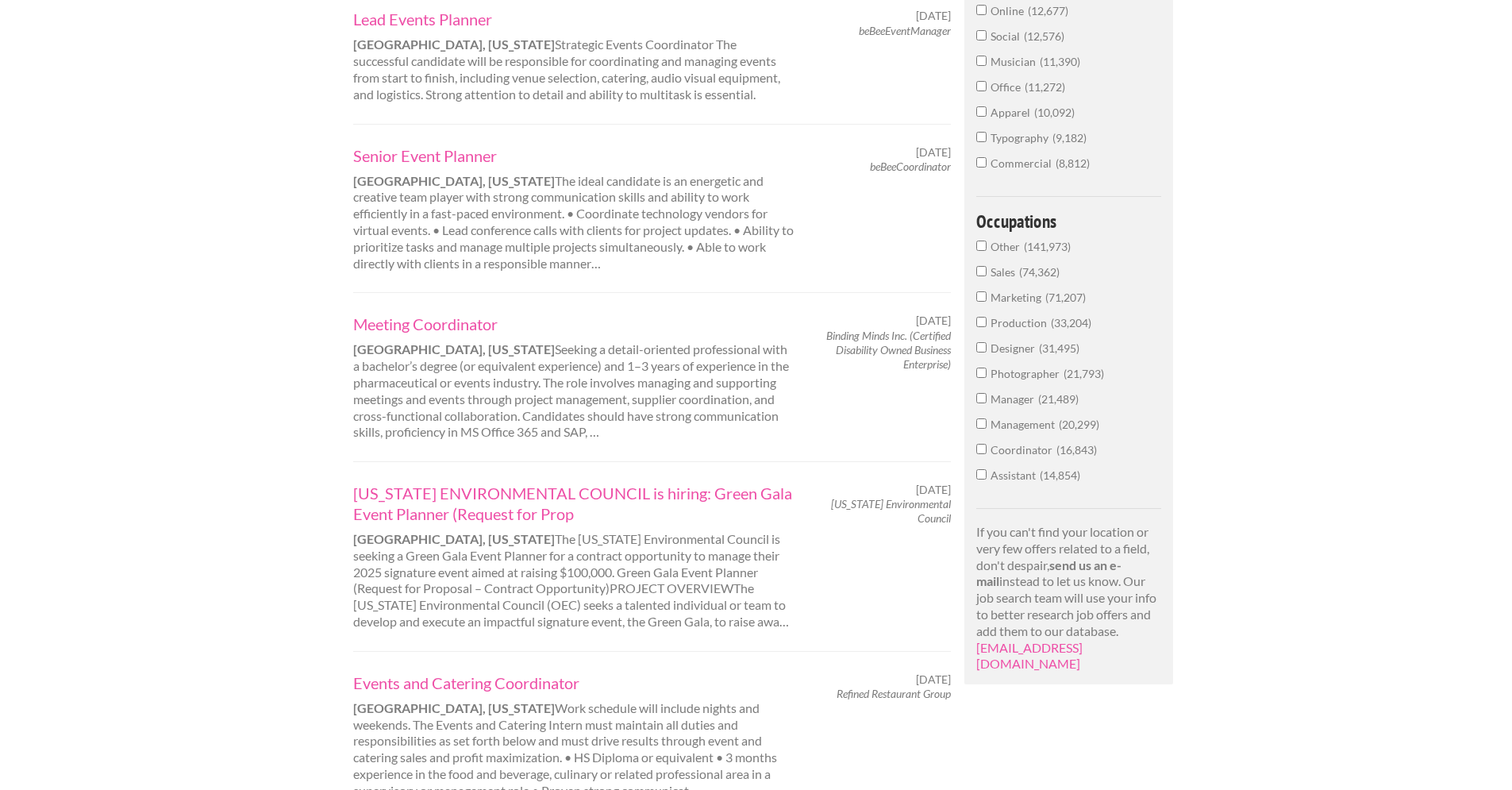
scroll to position [725, 0]
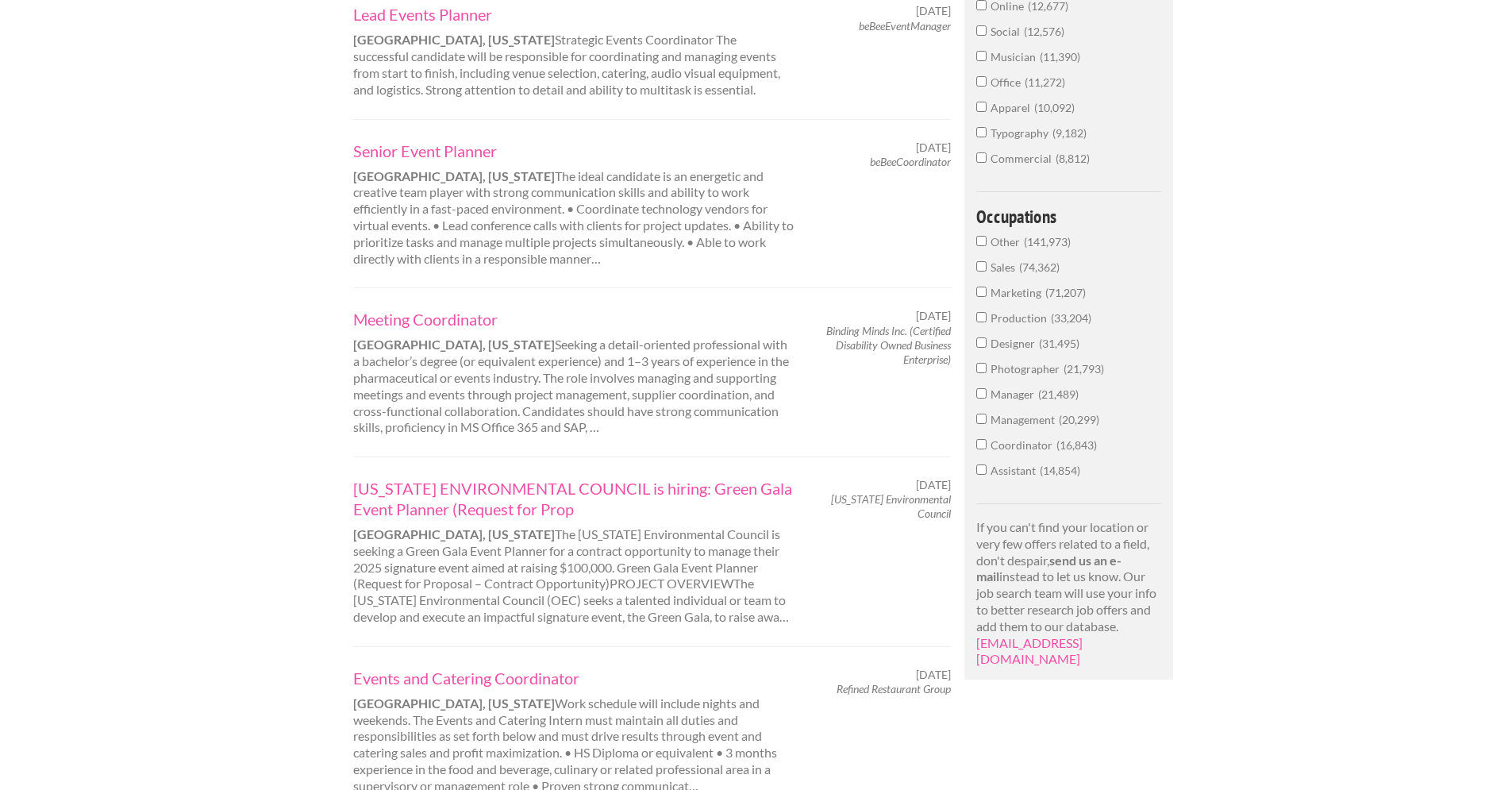
drag, startPoint x: 1523, startPoint y: 165, endPoint x: 1523, endPoint y: 339, distance: 174.0
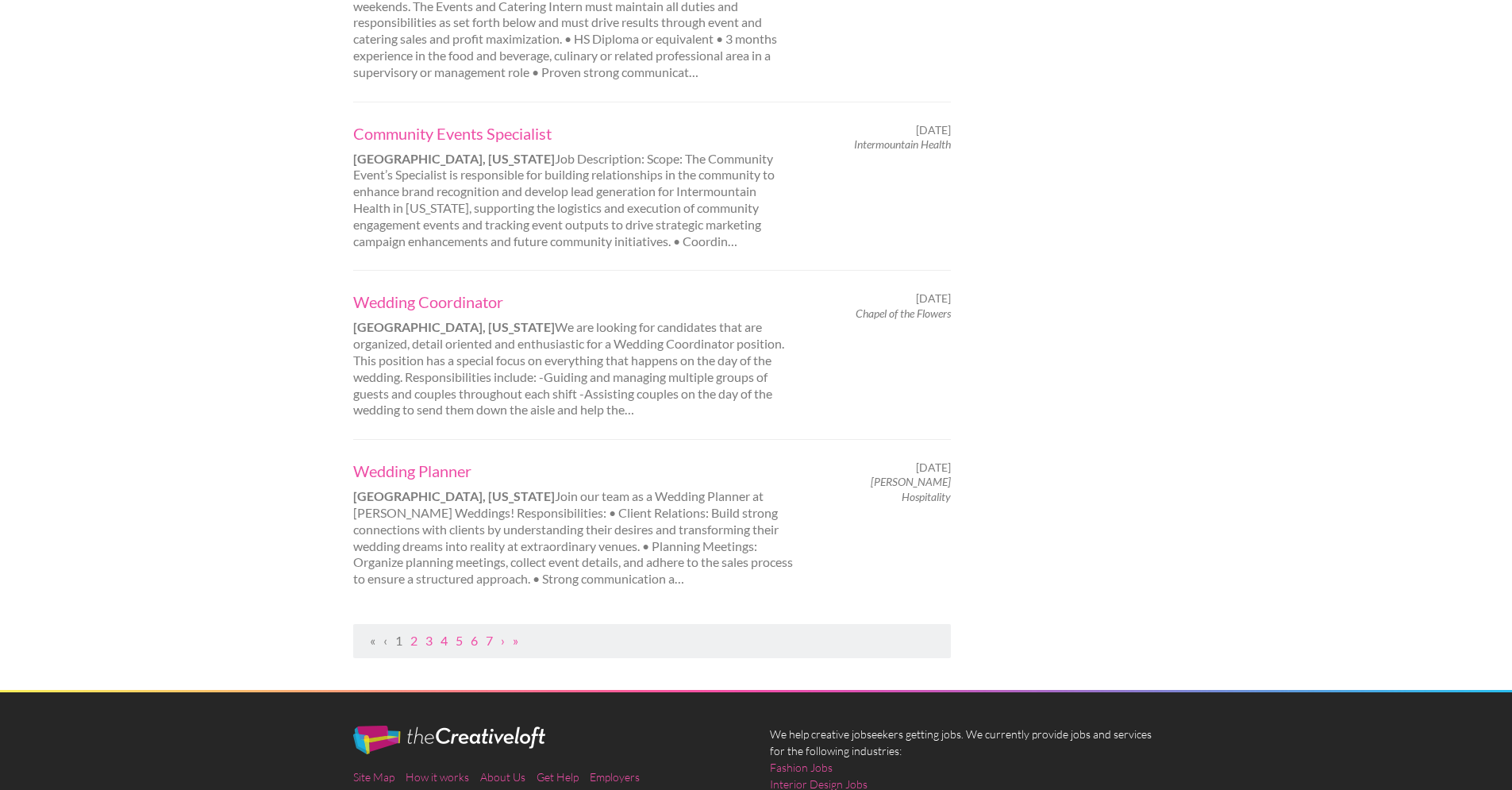
scroll to position [1440, 0]
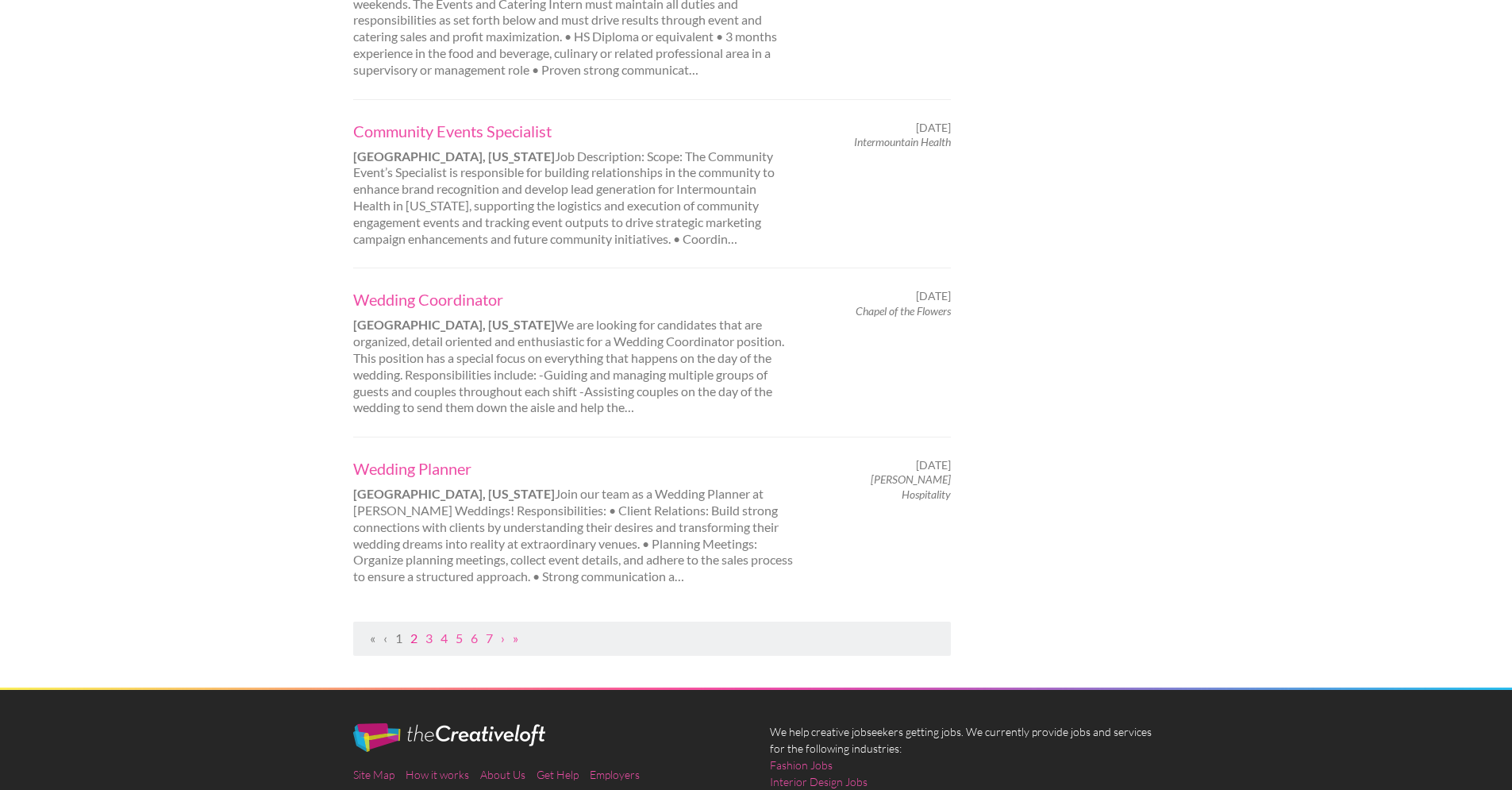
click at [415, 643] on link "2" at bounding box center [414, 638] width 7 height 15
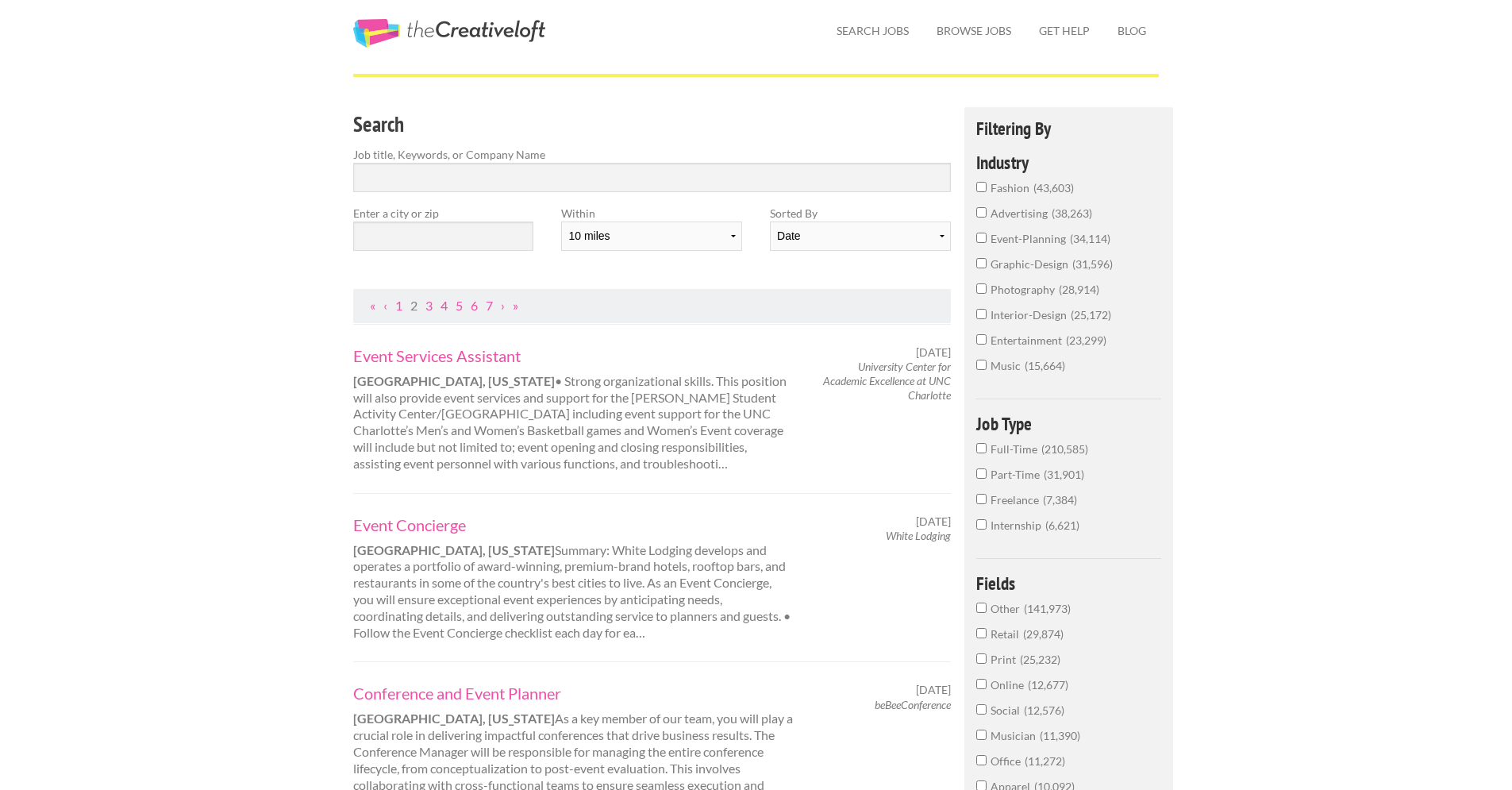
scroll to position [35, 0]
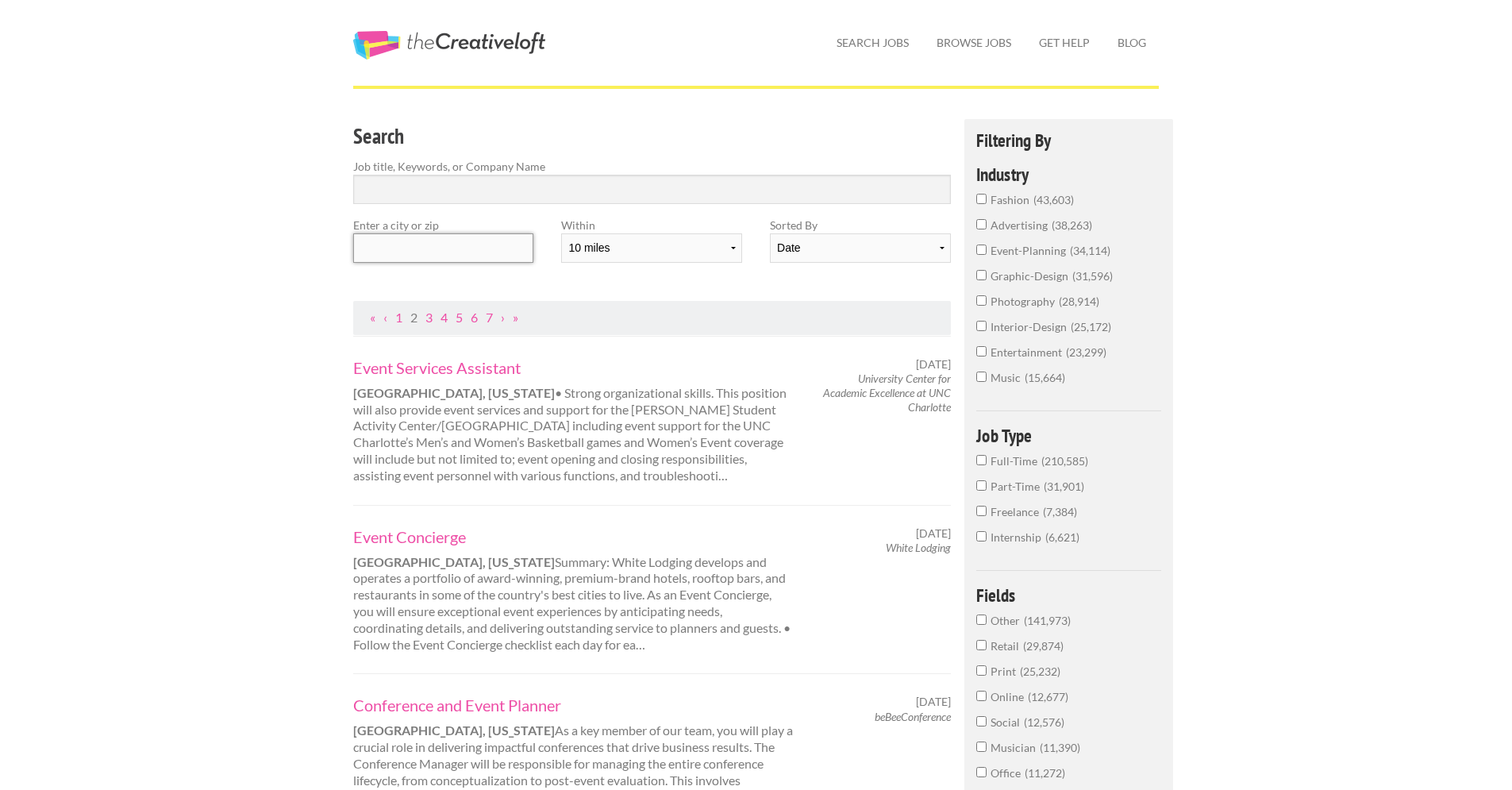
click at [475, 245] on input "text" at bounding box center [443, 247] width 180 height 29
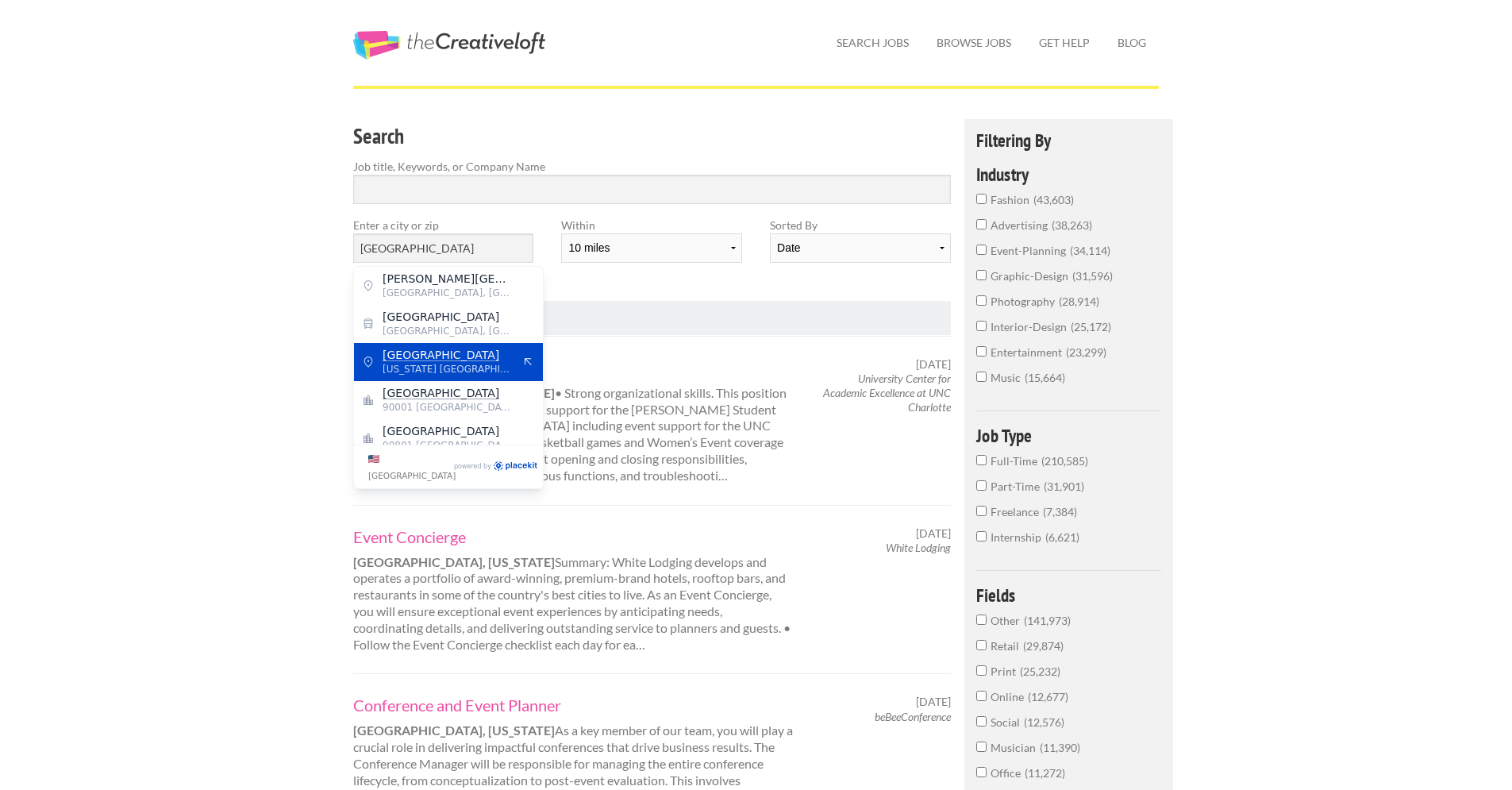
click at [437, 353] on mark "[GEOGRAPHIC_DATA]" at bounding box center [440, 354] width 117 height 13
type input "[GEOGRAPHIC_DATA]"
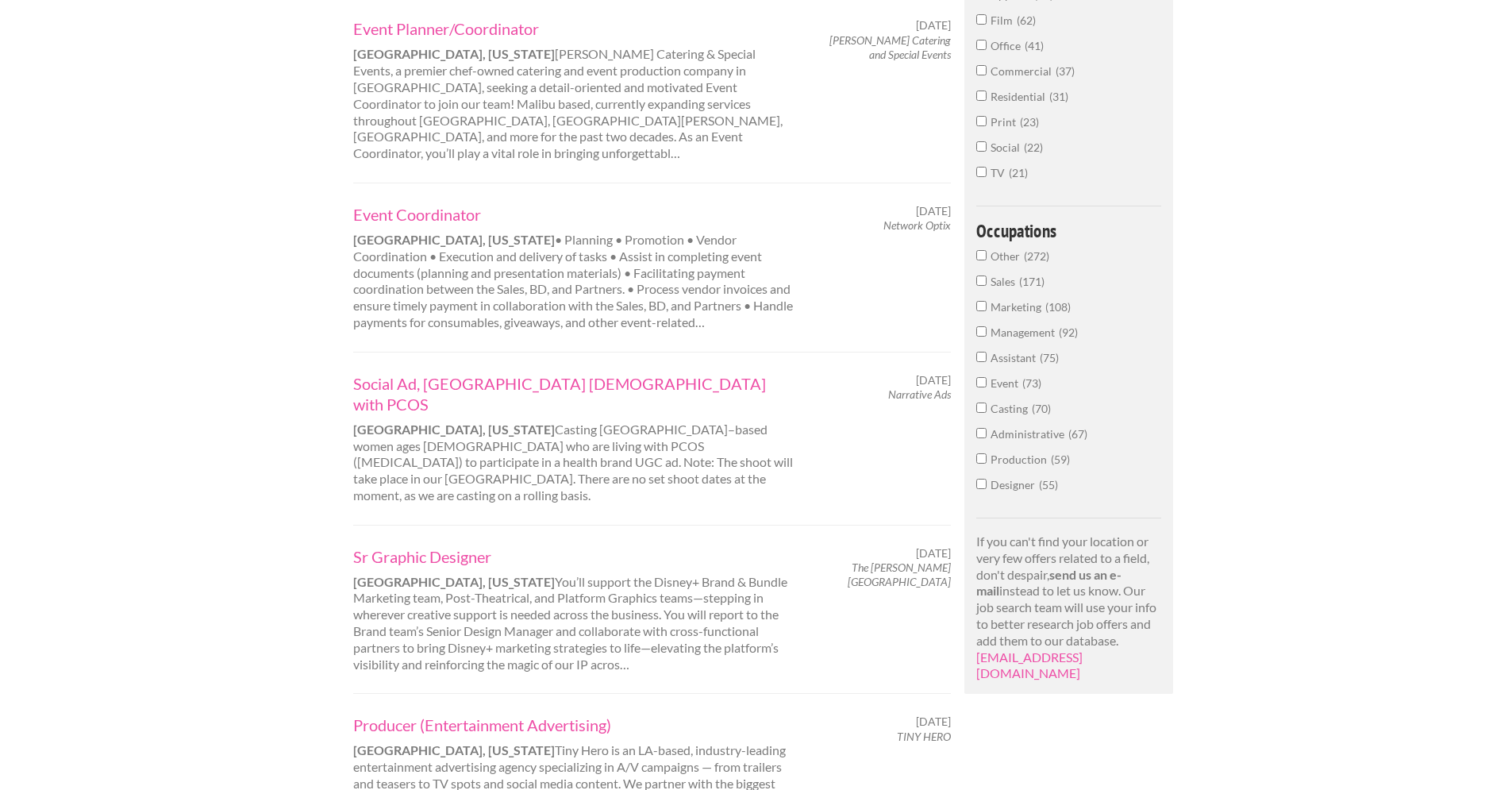
scroll to position [353, 0]
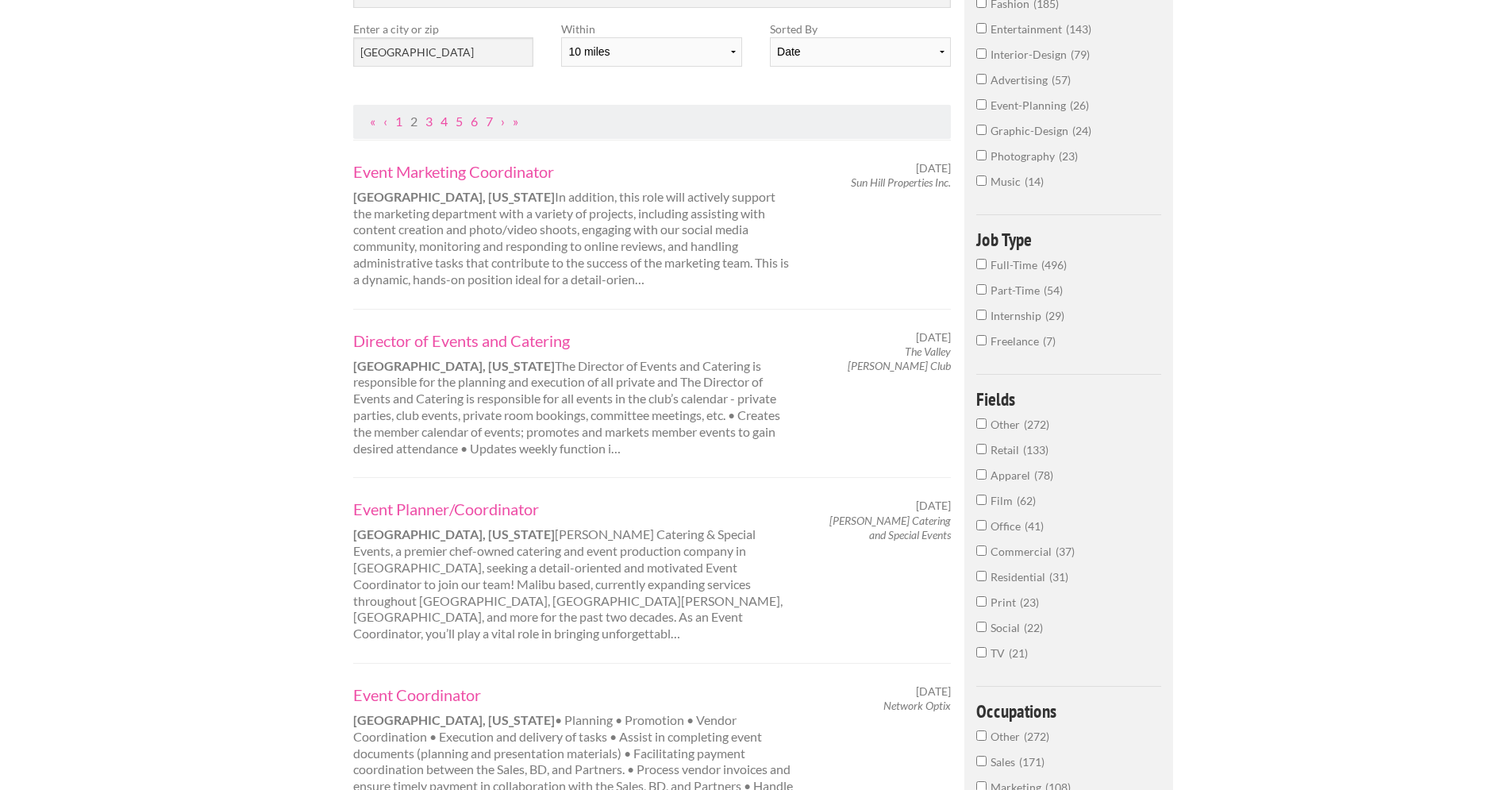
scroll to position [0, 0]
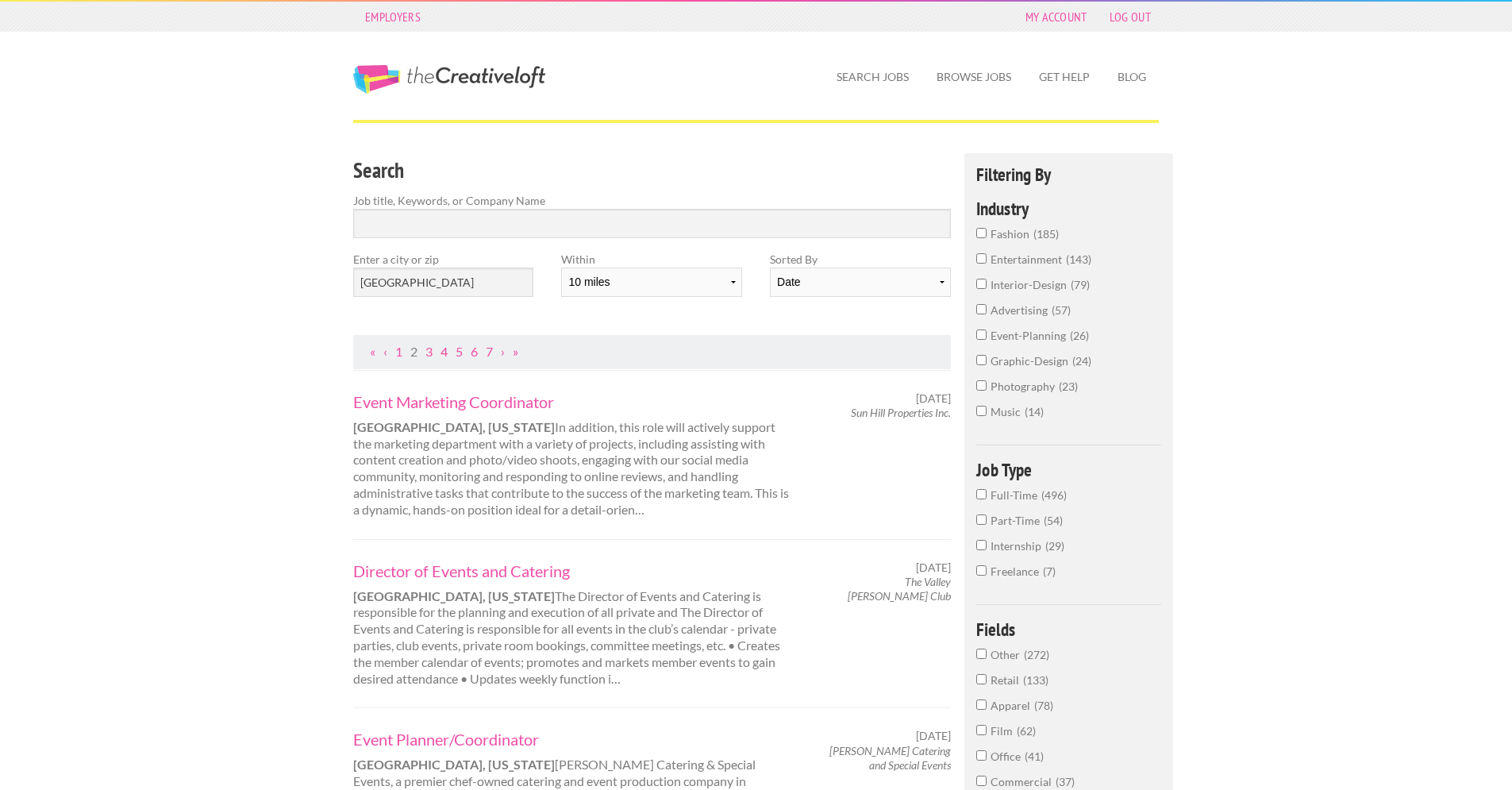
drag, startPoint x: 1523, startPoint y: 198, endPoint x: 1497, endPoint y: -29, distance: 228.5
click at [1497, 0] on html "Employers My Account Log Out The Creative Loft Search Jobs Browse Jobs Get Help…" at bounding box center [756, 395] width 1512 height 790
click at [533, 221] on input "Search" at bounding box center [652, 223] width 598 height 29
type input "real estate"
click at [981, 284] on input "interior-design 79" at bounding box center [980, 284] width 10 height 10
